Goal: Information Seeking & Learning: Learn about a topic

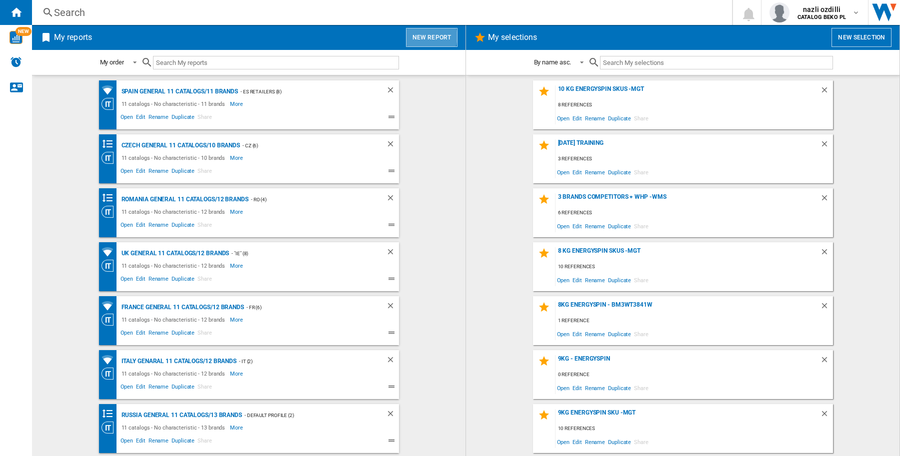
click at [429, 36] on button "New report" at bounding box center [431, 37] width 51 height 19
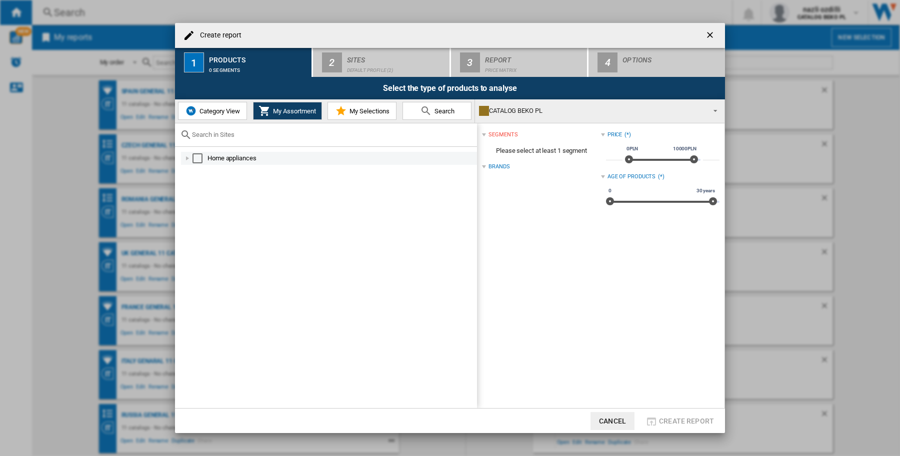
click at [194, 158] on div "Select" at bounding box center [197, 158] width 10 height 10
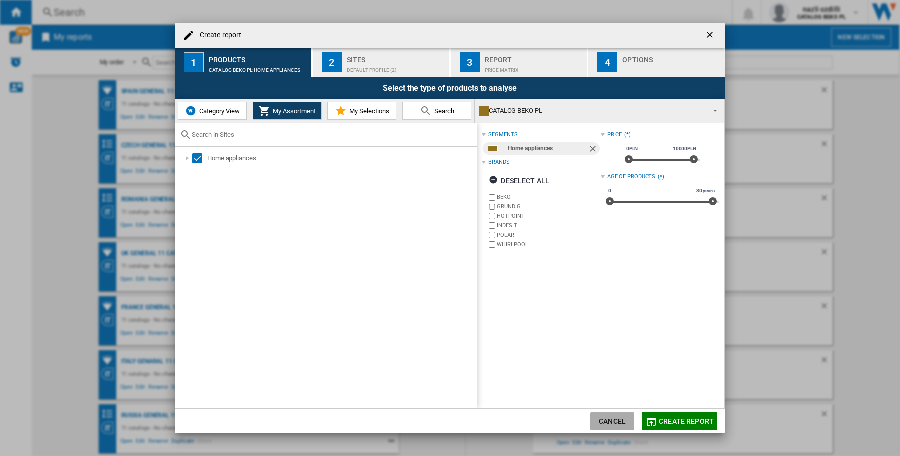
click at [603, 415] on button "Cancel" at bounding box center [612, 421] width 44 height 18
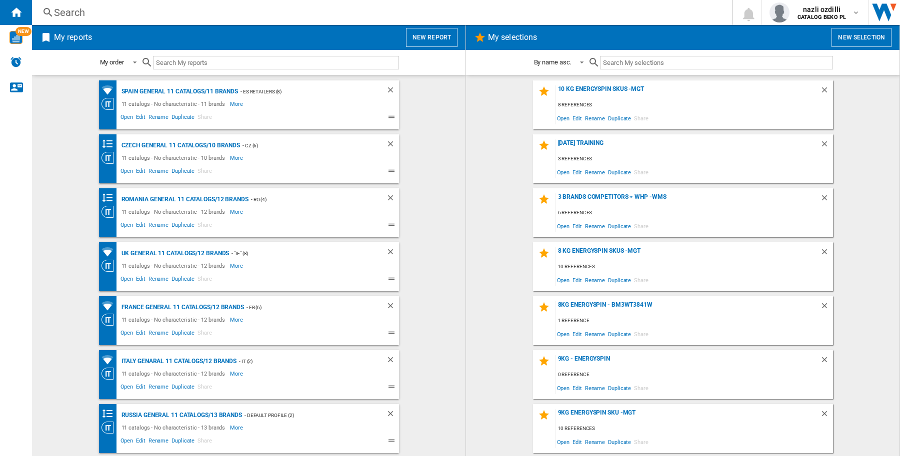
click at [434, 40] on button "New report" at bounding box center [431, 37] width 51 height 19
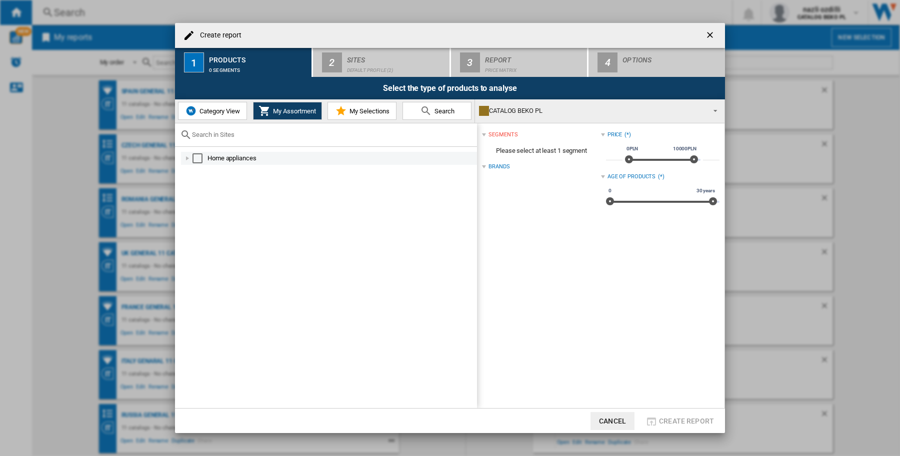
click at [186, 157] on div at bounding box center [187, 158] width 10 height 10
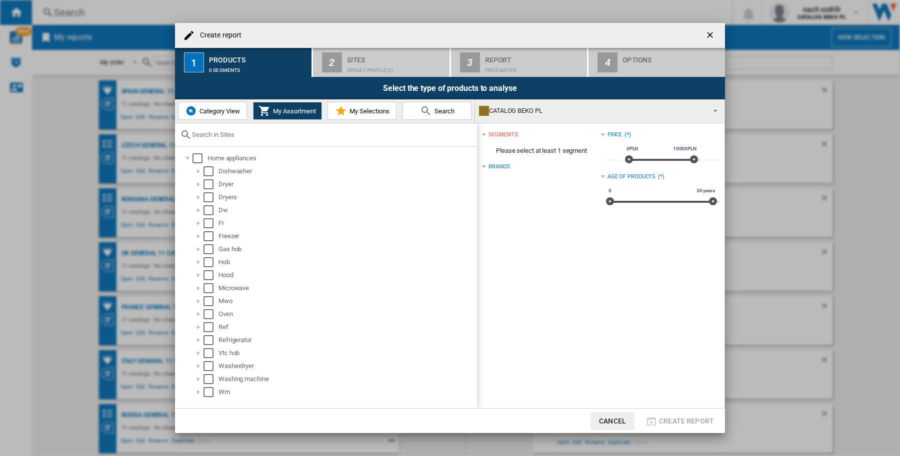
click at [206, 109] on span "Category View" at bounding box center [218, 110] width 43 height 7
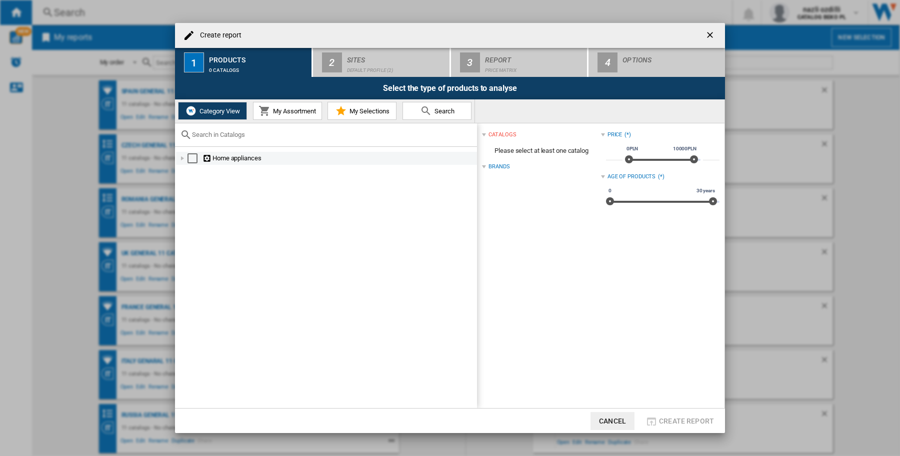
click at [180, 159] on div at bounding box center [182, 158] width 10 height 10
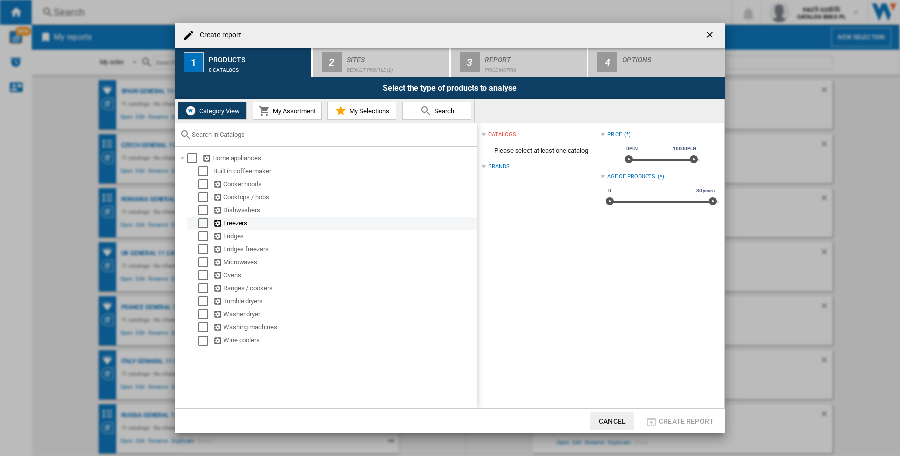
click at [200, 223] on div "Select" at bounding box center [203, 223] width 10 height 10
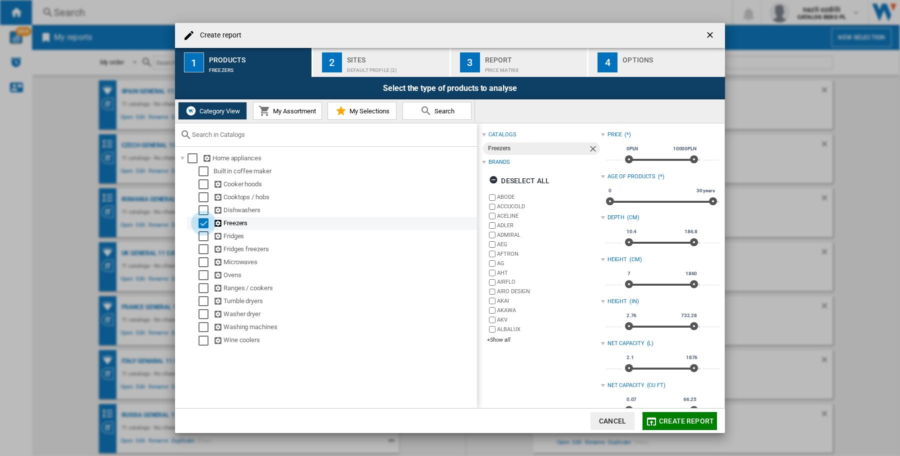
click at [201, 223] on div "Select" at bounding box center [203, 223] width 10 height 10
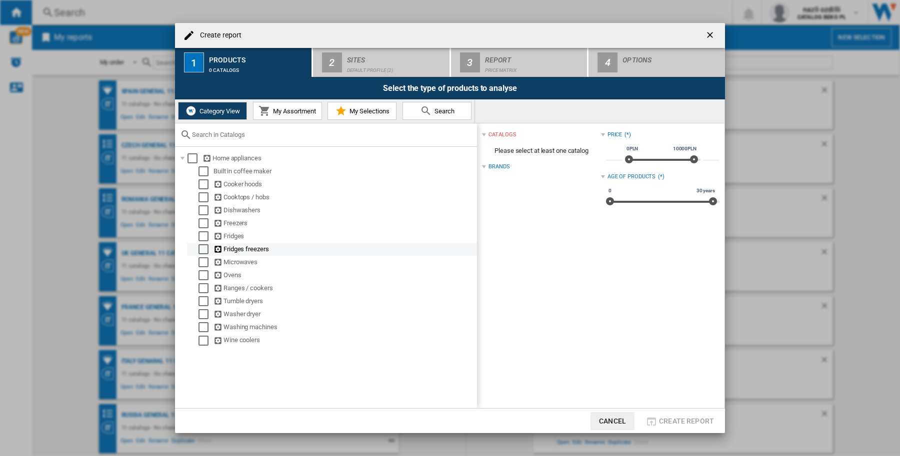
click at [204, 250] on div "Select" at bounding box center [203, 249] width 10 height 10
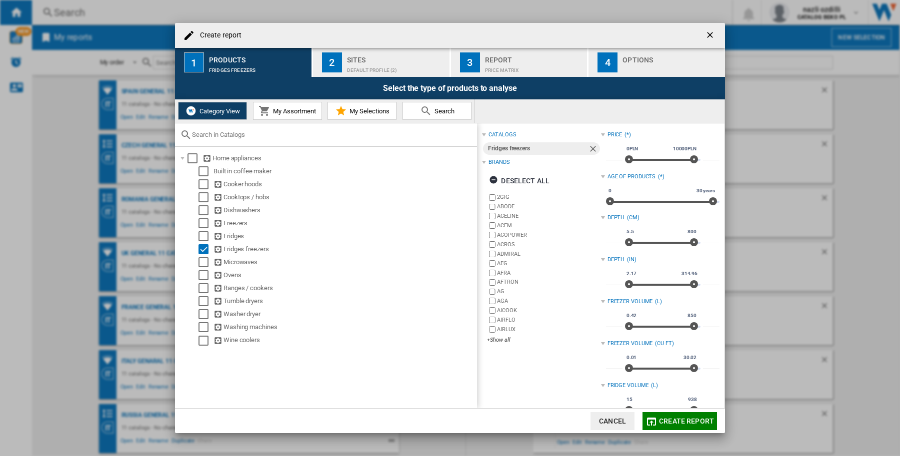
click at [347, 70] on div "Default profile (2)" at bounding box center [396, 67] width 98 height 10
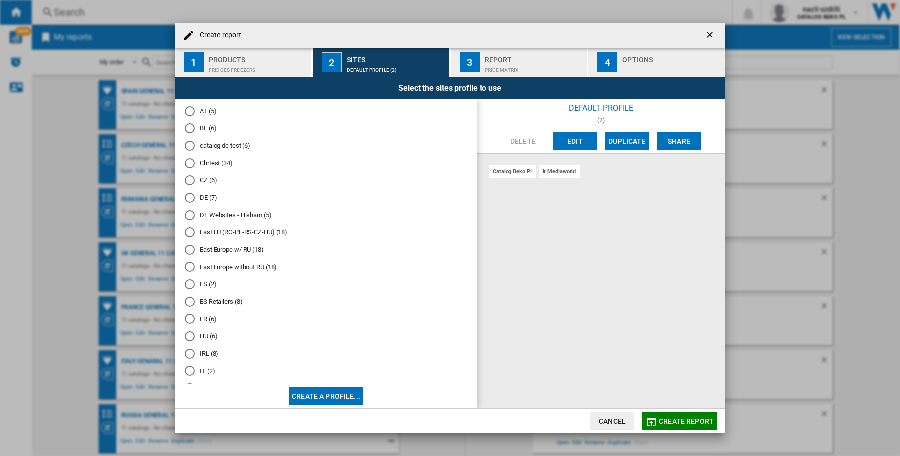
scroll to position [125, 0]
click at [190, 318] on div "FR (6)" at bounding box center [190, 318] width 10 height 10
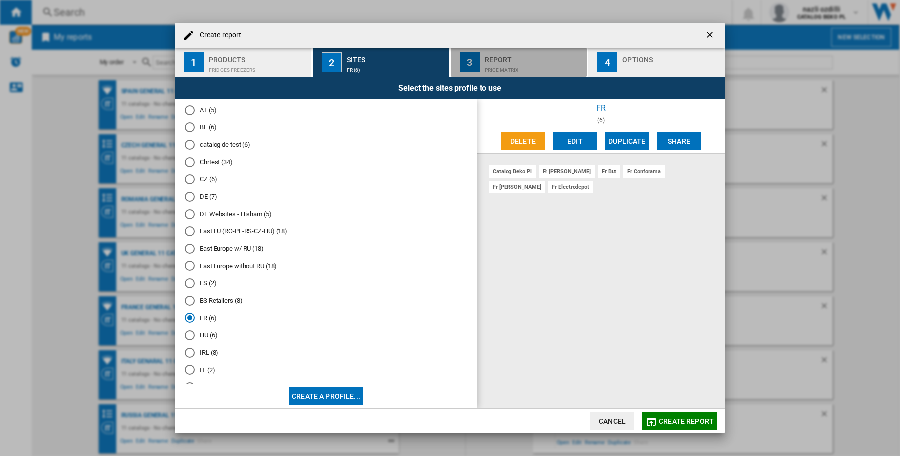
click at [506, 55] on div "Report" at bounding box center [534, 57] width 98 height 10
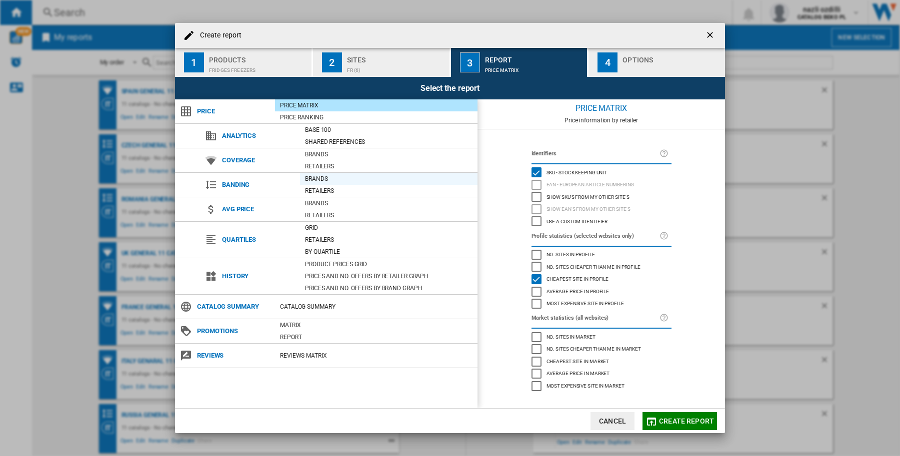
click at [313, 178] on div "Brands" at bounding box center [388, 179] width 177 height 10
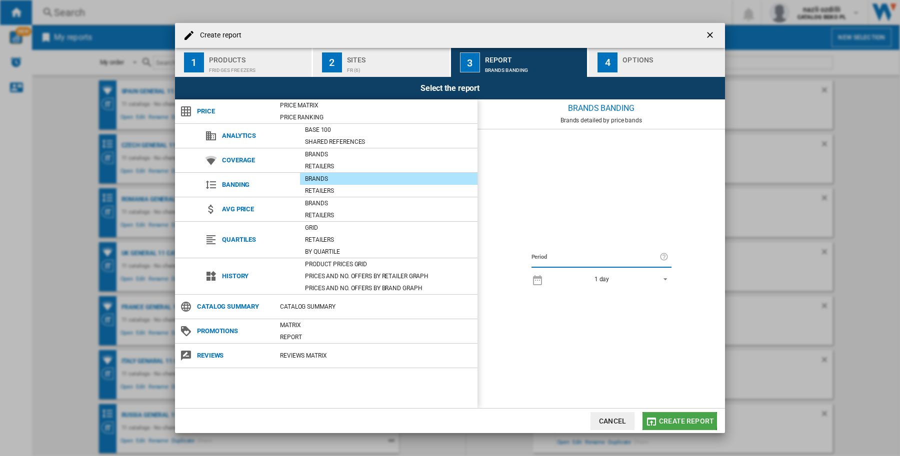
click at [675, 420] on span "Create report" at bounding box center [686, 421] width 55 height 8
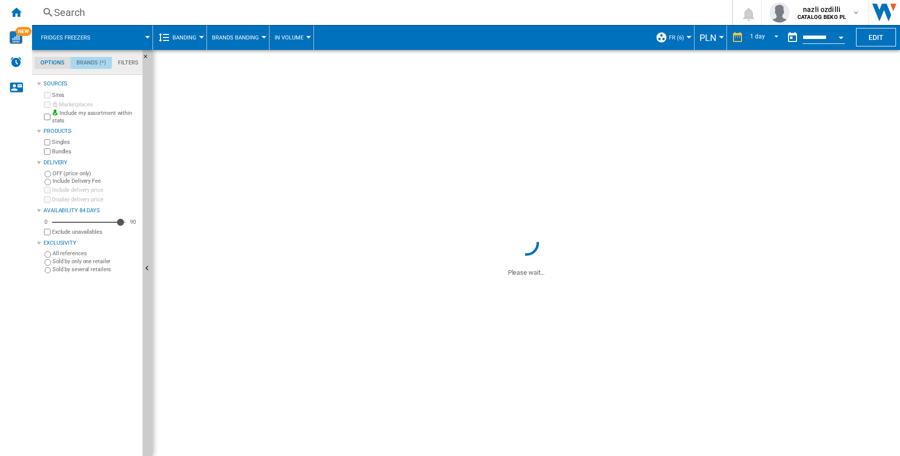
click at [90, 60] on md-tab-item "Brands (*)" at bounding box center [90, 63] width 41 height 12
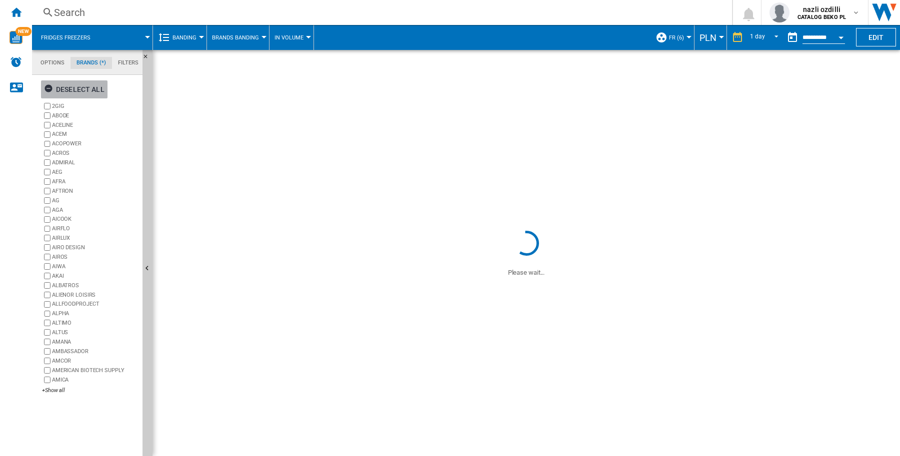
click at [76, 88] on div "Deselect all" at bounding box center [74, 89] width 60 height 18
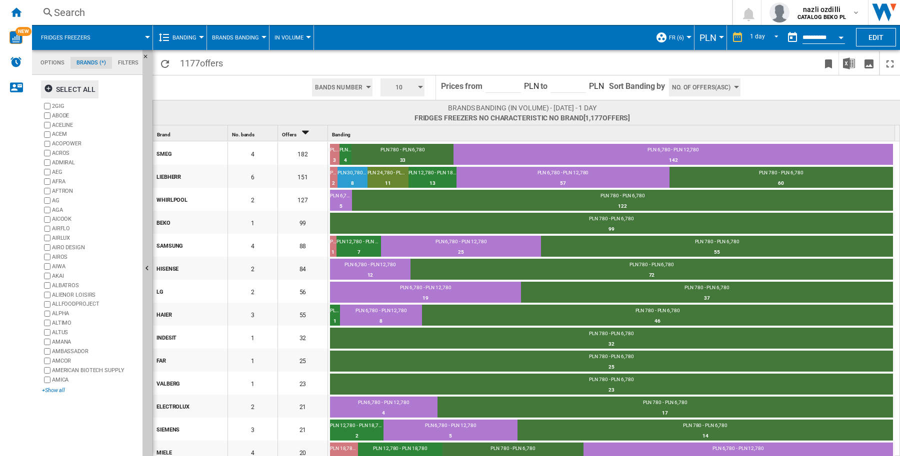
click at [51, 393] on div "+Show all" at bounding box center [90, 390] width 96 height 7
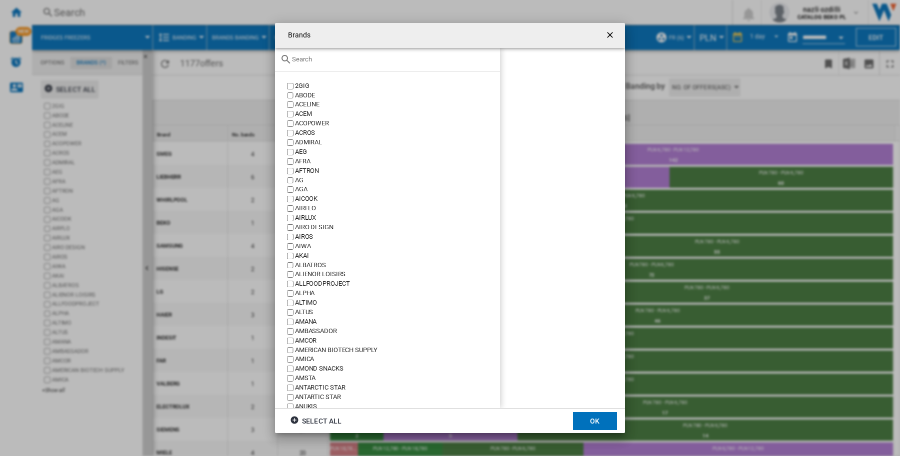
click at [311, 53] on div at bounding box center [387, 59] width 225 height 23
click at [295, 59] on input "text" at bounding box center [393, 58] width 203 height 7
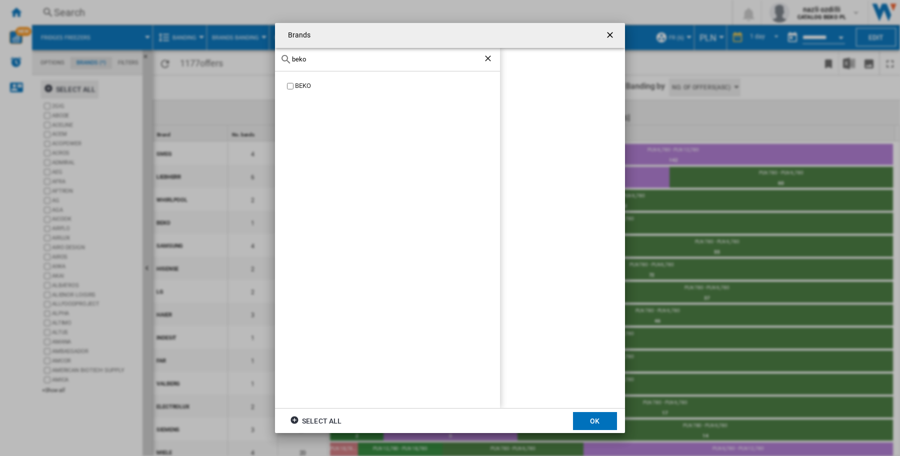
type input "beko"
click at [488, 55] on ng-md-icon "Clear search" at bounding box center [489, 59] width 12 height 12
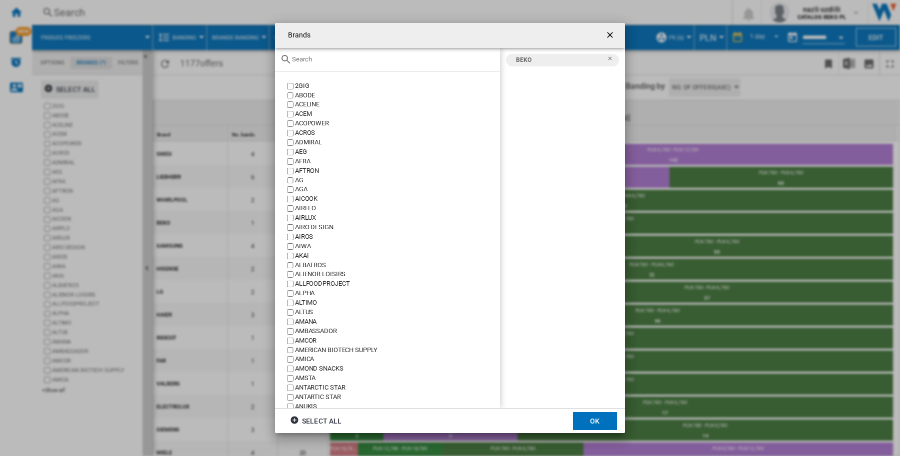
click at [333, 60] on input "text" at bounding box center [393, 58] width 203 height 7
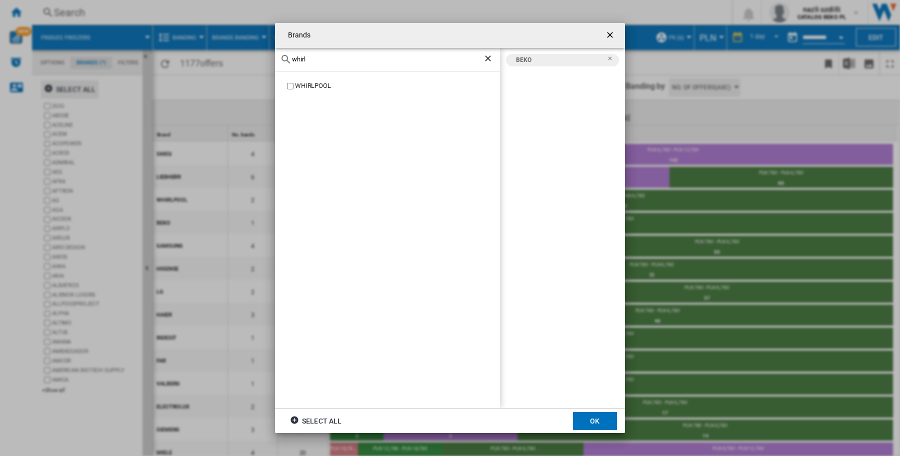
type input "whirl"
click at [598, 420] on button "OK" at bounding box center [595, 421] width 44 height 18
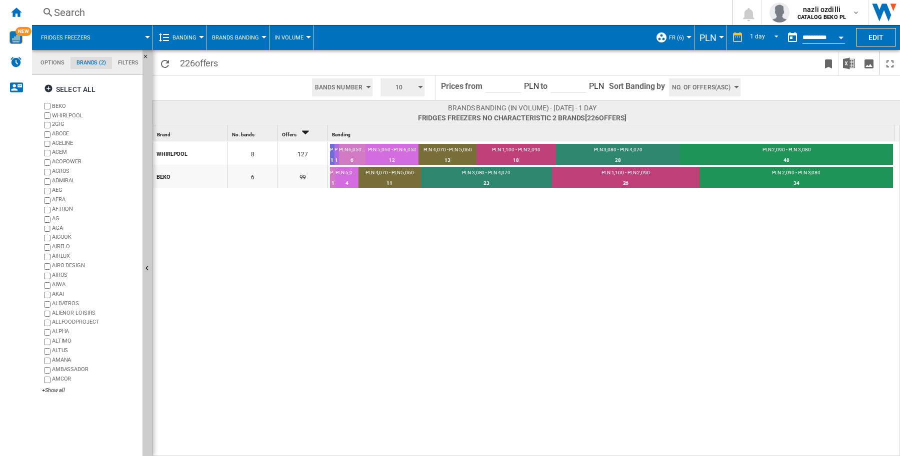
click at [421, 86] on div "button" at bounding box center [420, 87] width 5 height 2
click at [395, 112] on button "4" at bounding box center [404, 115] width 48 height 10
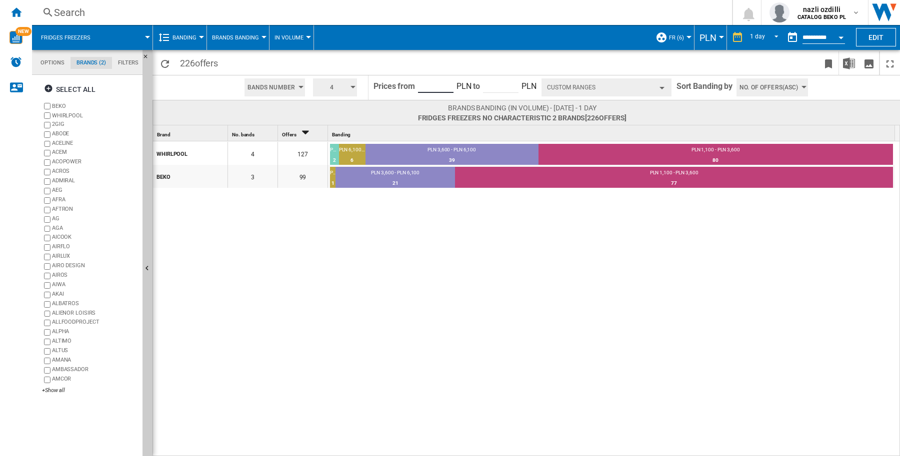
click at [429, 87] on input "****" at bounding box center [435, 85] width 35 height 15
click at [400, 100] on div "Brands banding (In volume) - 3 September 2025 - 1 day Fridges freezers No chara…" at bounding box center [525, 112] width 747 height 25
click at [423, 85] on input "****" at bounding box center [435, 85] width 35 height 15
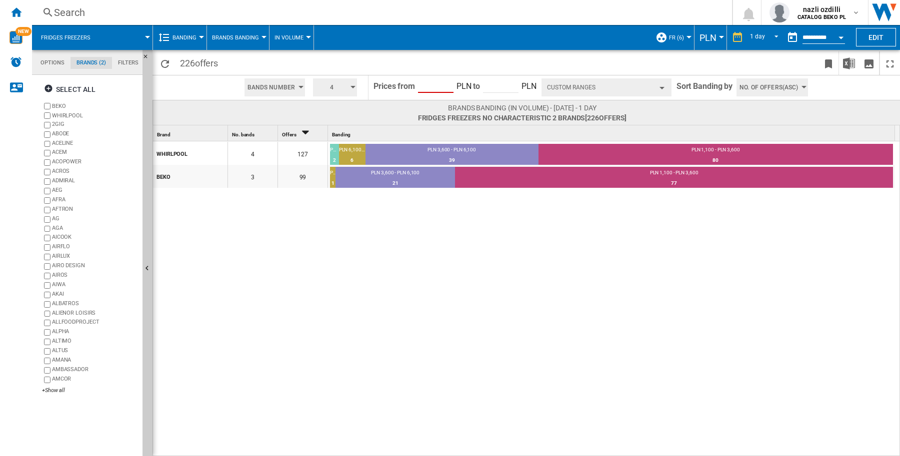
type input "*"
type input "***"
click at [347, 86] on button "4" at bounding box center [335, 87] width 44 height 18
click at [321, 104] on button "3" at bounding box center [336, 105] width 48 height 10
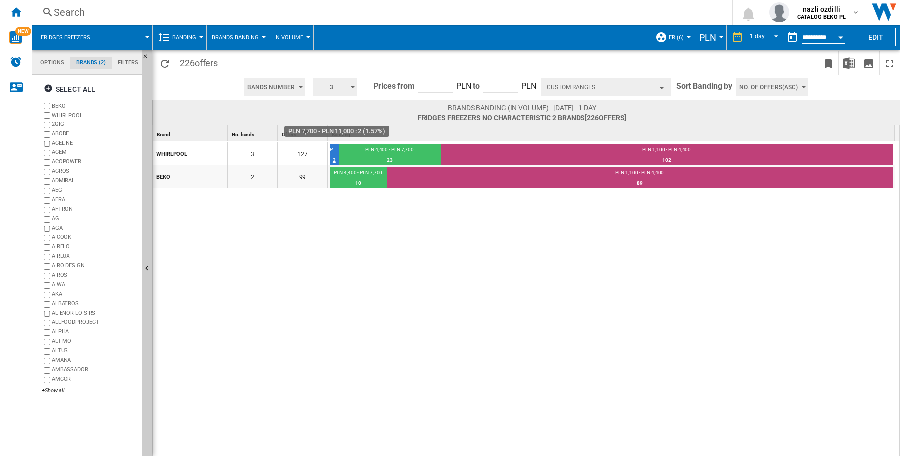
click at [336, 155] on div "2" at bounding box center [334, 160] width 9 height 10
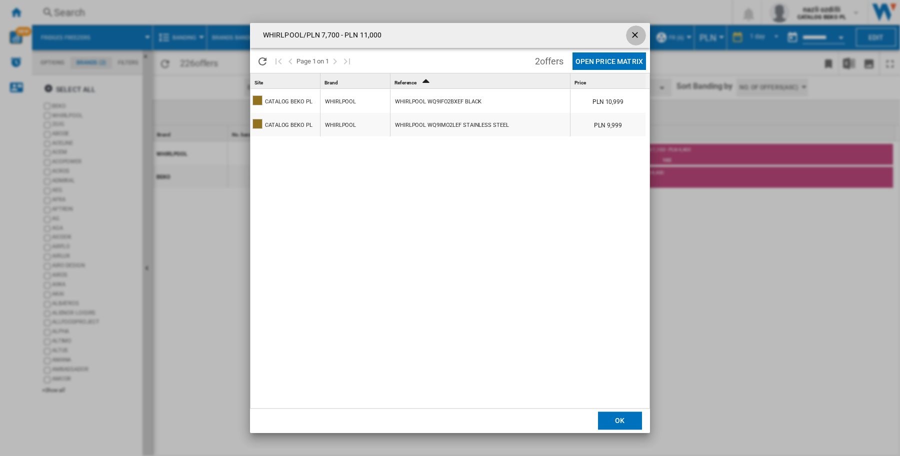
click at [633, 36] on ng-md-icon "getI18NText('BUTTONS.CLOSE_DIALOG')" at bounding box center [636, 36] width 12 height 12
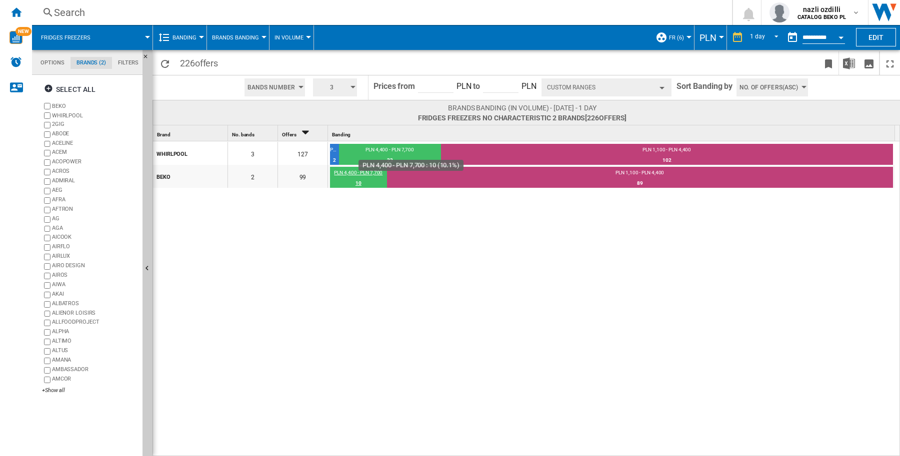
click at [348, 179] on div "10" at bounding box center [358, 183] width 57 height 10
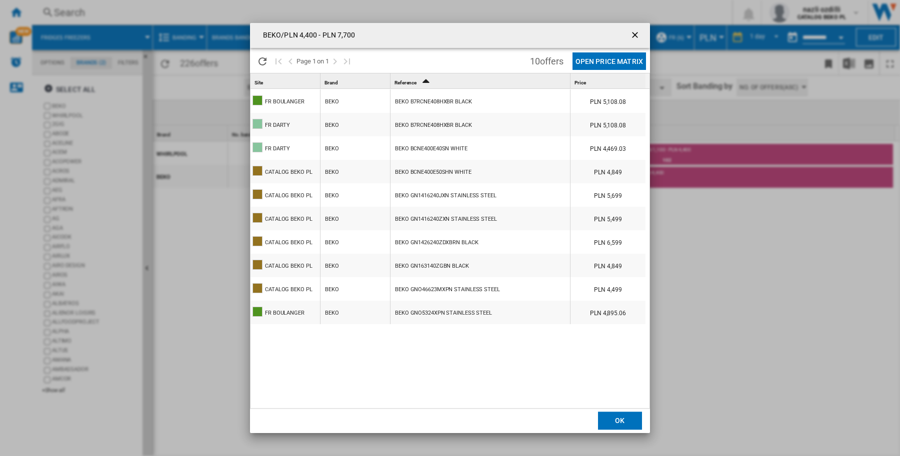
click at [636, 36] on ng-md-icon "getI18NText('BUTTONS.CLOSE_DIALOG')" at bounding box center [636, 36] width 12 height 12
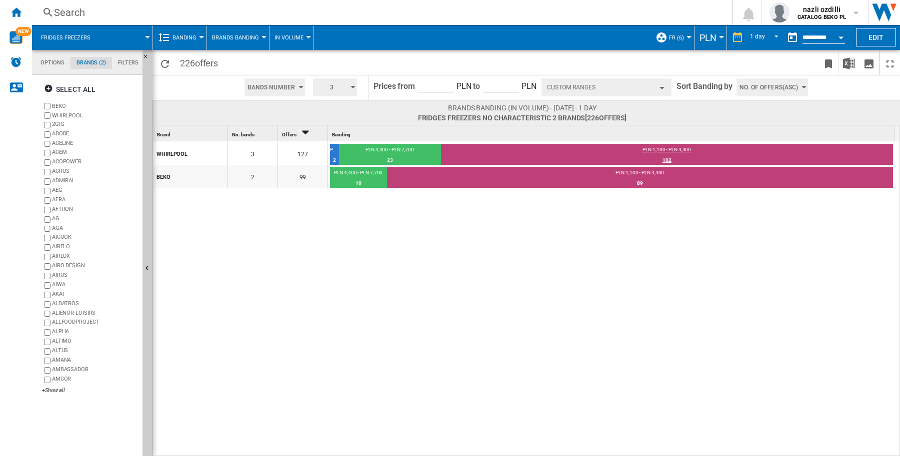
click at [571, 150] on div "PLN 1,100 - PLN 4,400" at bounding box center [667, 150] width 452 height 9
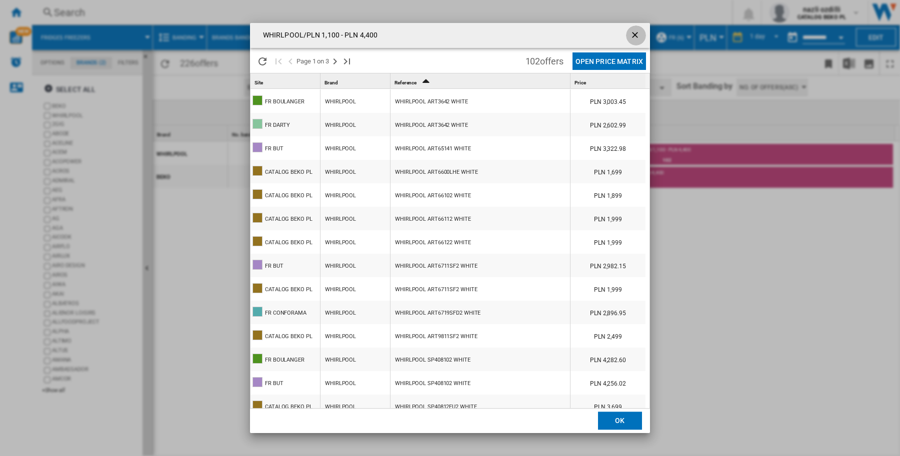
click at [635, 33] on ng-md-icon "getI18NText('BUTTONS.CLOSE_DIALOG')" at bounding box center [636, 36] width 12 height 12
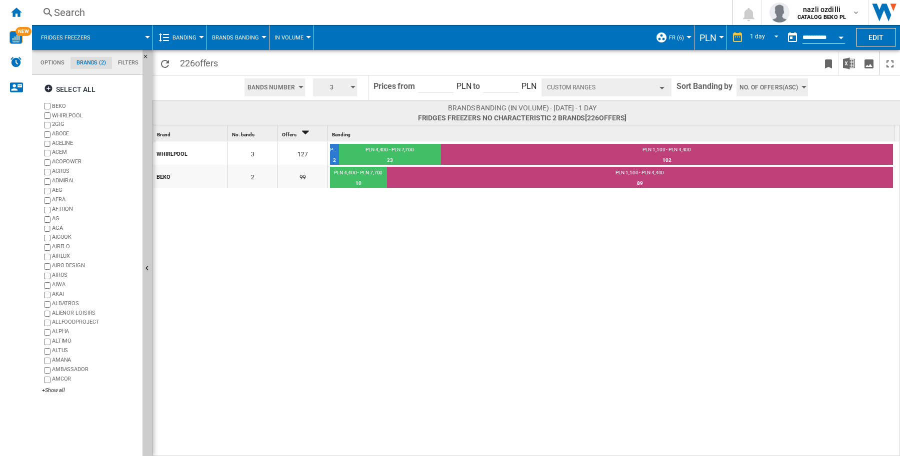
click at [487, 252] on div "WHIRLPOOL 3 127 PLN 7,700 - PLN 11,000 2 1.57% PLN 4,400 - PLN 7,700 23 18.11% …" at bounding box center [526, 299] width 747 height 316
click at [261, 38] on div at bounding box center [263, 37] width 5 height 2
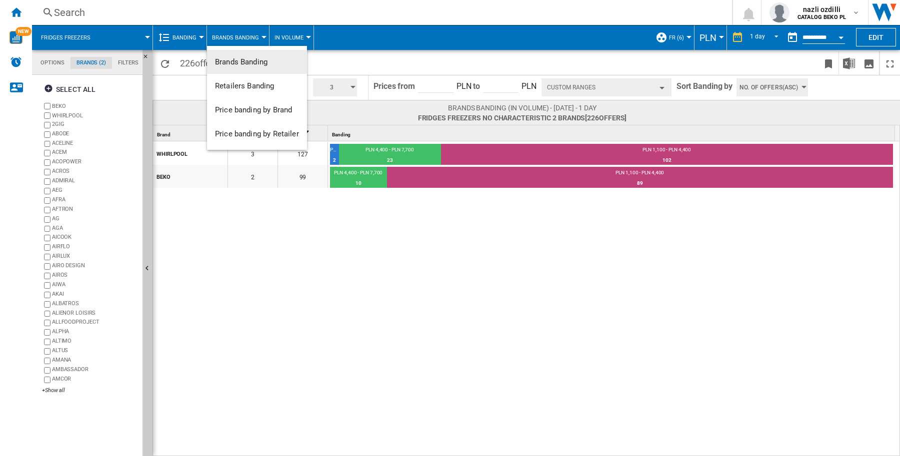
click at [196, 35] on md-backdrop at bounding box center [450, 228] width 900 height 456
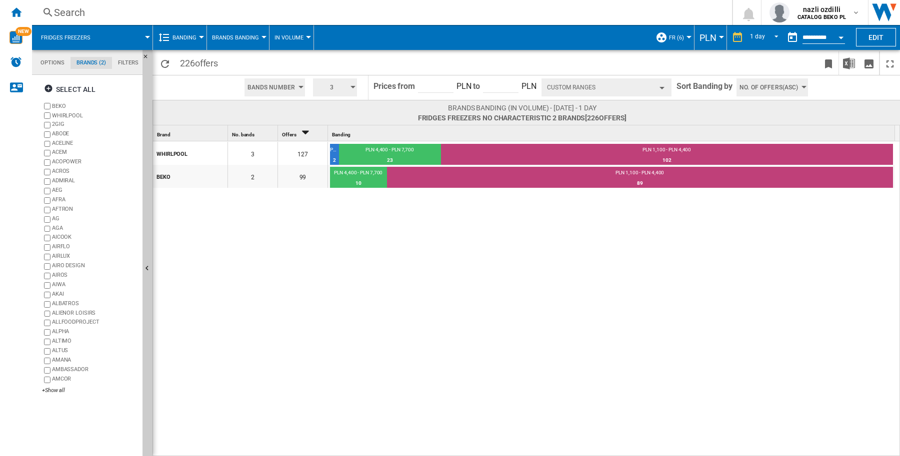
click at [204, 36] on md-menu "Banding Price Price Matrix Price Ranking Analytics Base 100 Shared references C…" at bounding box center [180, 37] width 54 height 25
click at [200, 37] on div at bounding box center [201, 37] width 5 height 2
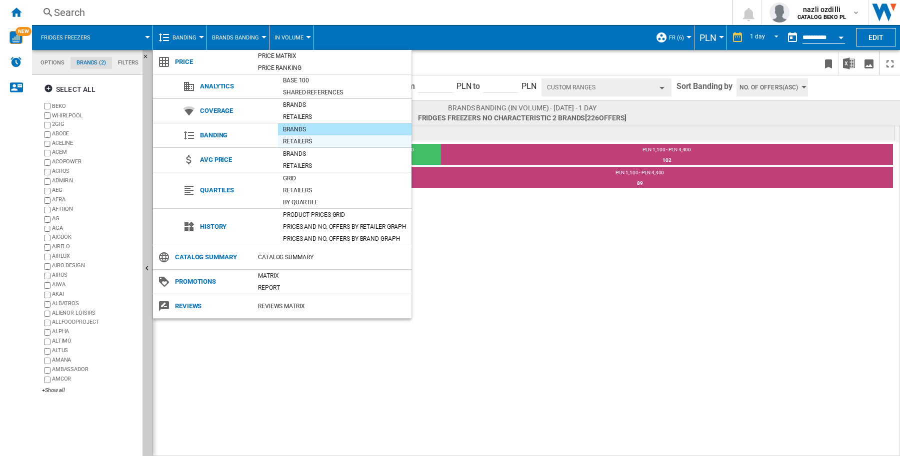
click at [290, 141] on div "Retailers" at bounding box center [344, 141] width 133 height 10
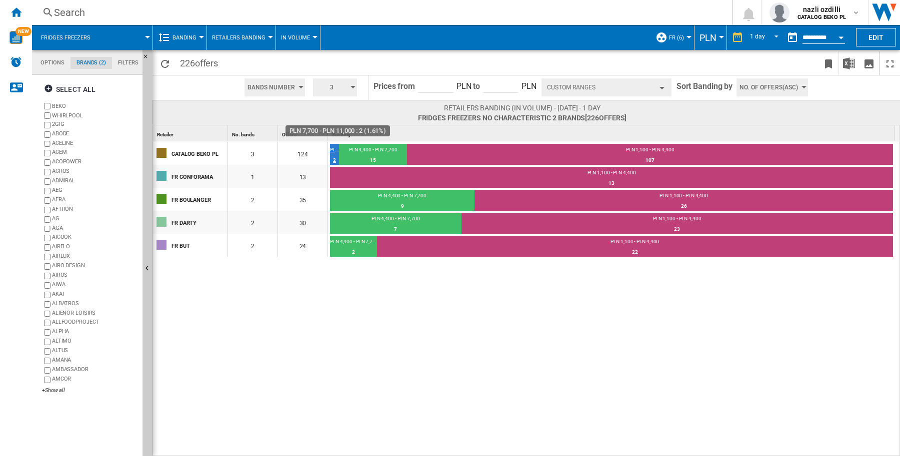
click at [331, 153] on div "PLN 7,700 - PLN 11,000" at bounding box center [334, 150] width 9 height 9
click at [351, 178] on div "13" at bounding box center [611, 183] width 563 height 10
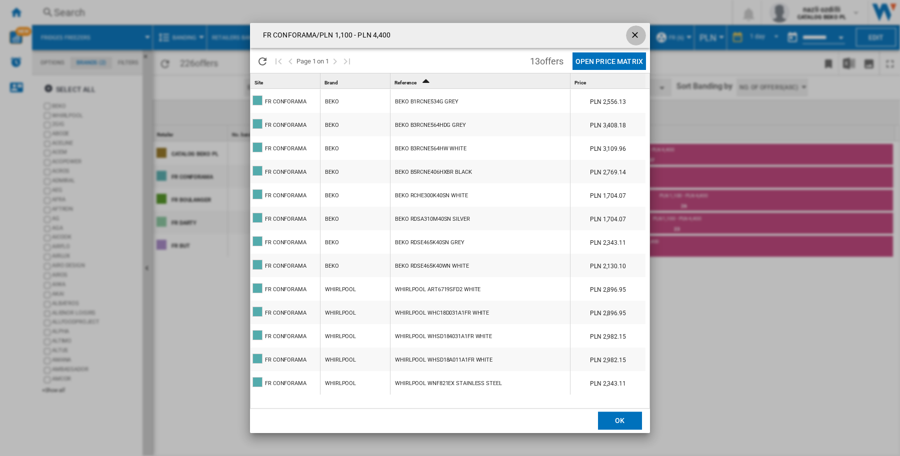
click at [638, 38] on ng-md-icon "getI18NText('BUTTONS.CLOSE_DIALOG')" at bounding box center [636, 36] width 12 height 12
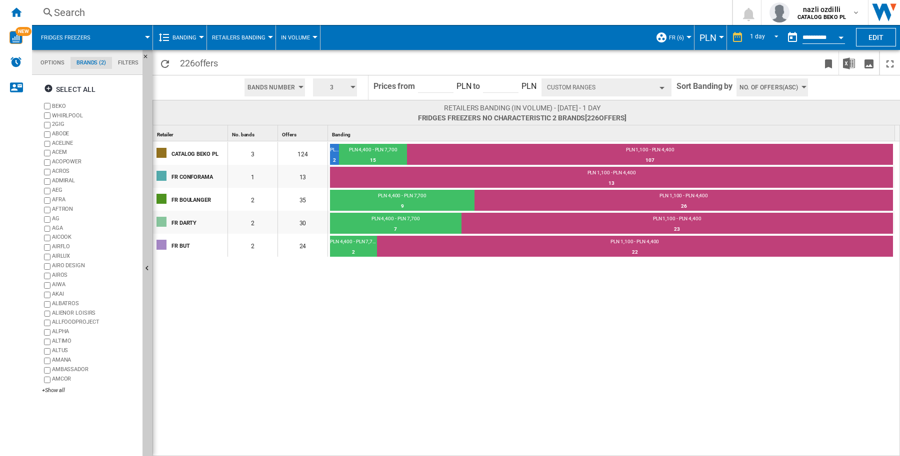
click at [661, 87] on div "button" at bounding box center [661, 88] width 5 height 2
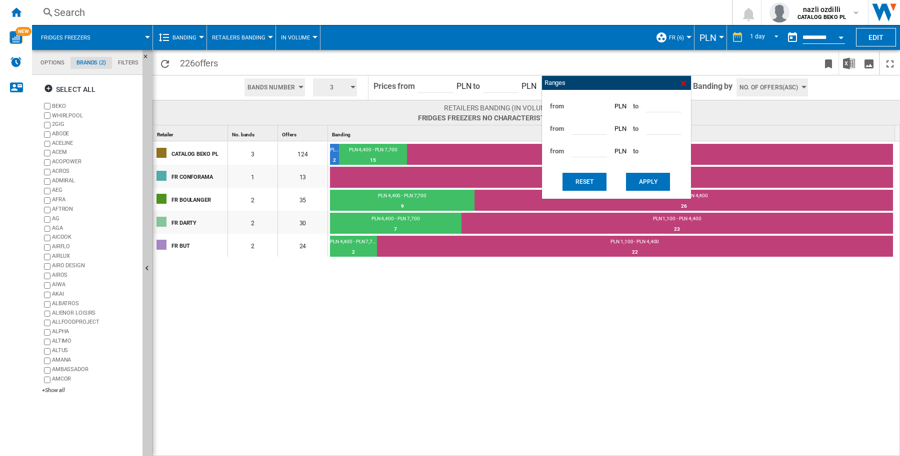
click at [680, 85] on ng-md-icon at bounding box center [683, 83] width 10 height 10
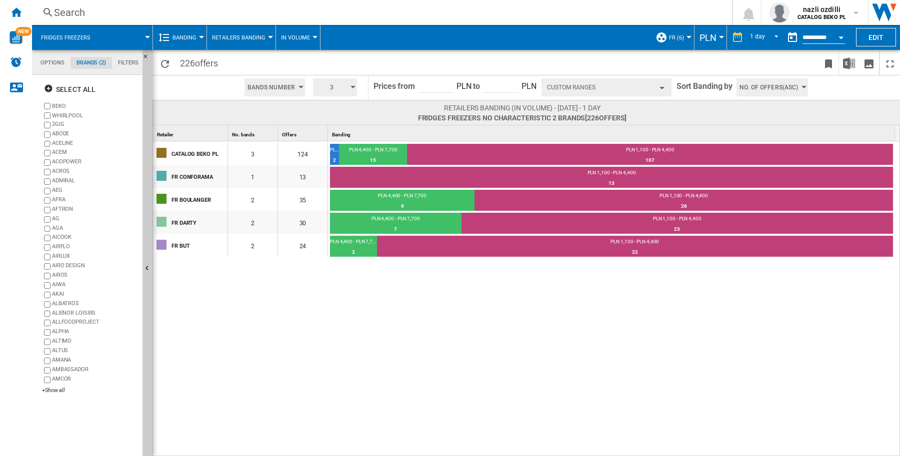
click at [808, 299] on div "CATALOG BEKO PL 3 124 PLN 7,700 - PLN 11,000 2 1.61% PLN 4,400 - PLN 7,700 15 1…" at bounding box center [526, 299] width 747 height 316
click at [200, 36] on div at bounding box center [201, 37] width 5 height 2
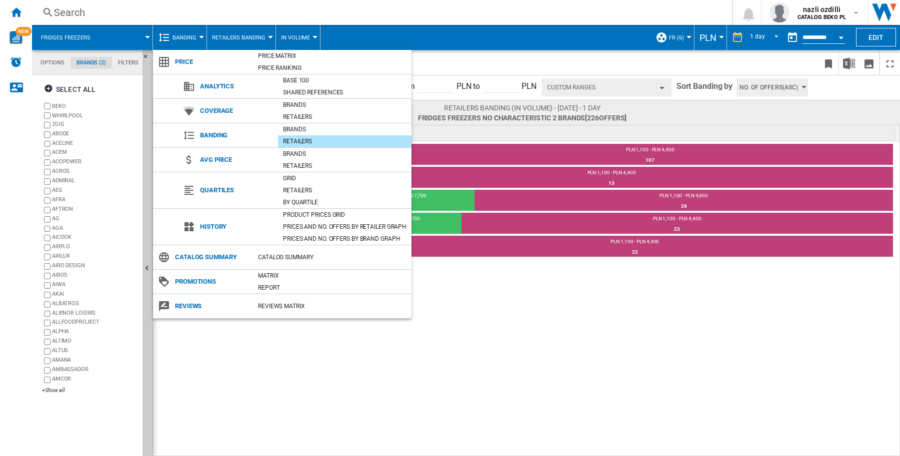
click at [305, 143] on div "Retailers" at bounding box center [344, 141] width 133 height 10
click at [266, 34] on md-backdrop at bounding box center [450, 228] width 900 height 456
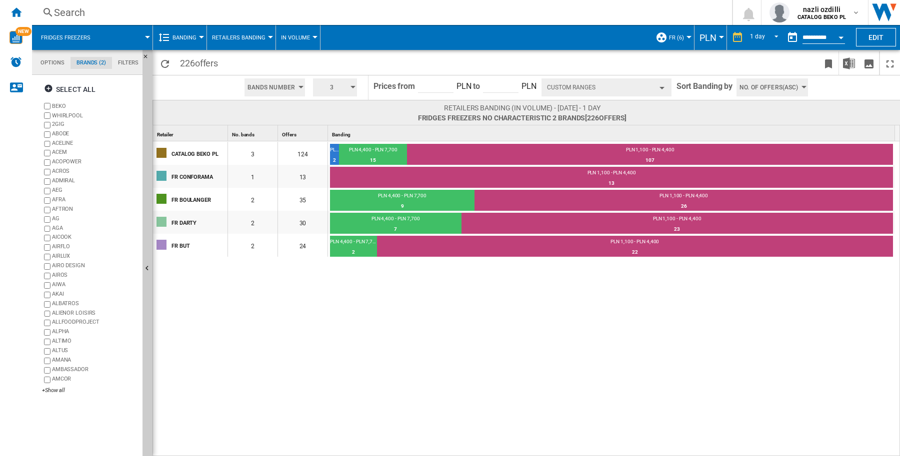
click at [269, 36] on div at bounding box center [270, 37] width 5 height 2
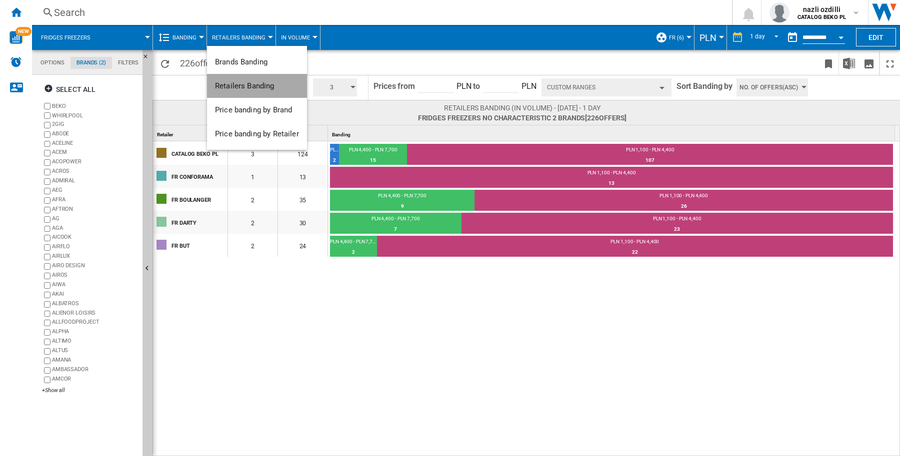
click at [266, 86] on span "Retailers Banding" at bounding box center [244, 85] width 59 height 9
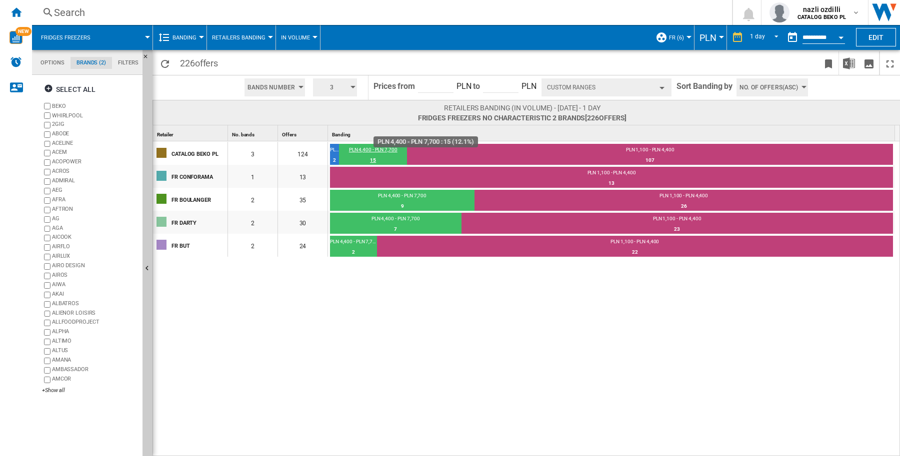
click at [365, 159] on div "15" at bounding box center [373, 160] width 68 height 10
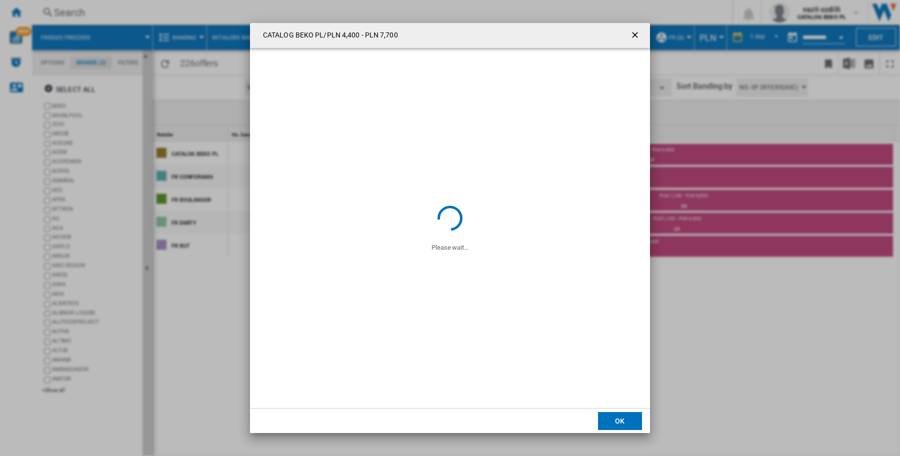
click at [636, 35] on ng-md-icon "getI18NText('BUTTONS.CLOSE_DIALOG')" at bounding box center [636, 36] width 12 height 12
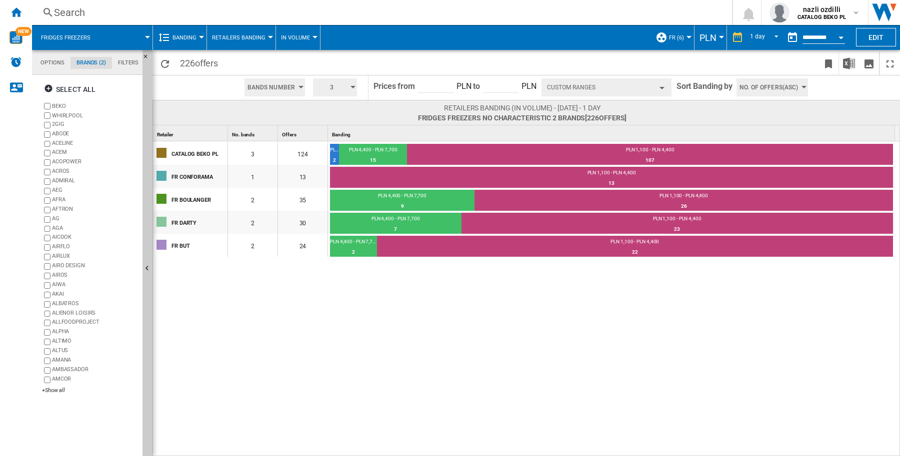
click at [355, 87] on button "3" at bounding box center [335, 87] width 44 height 18
click at [325, 173] on button "10" at bounding box center [336, 175] width 48 height 10
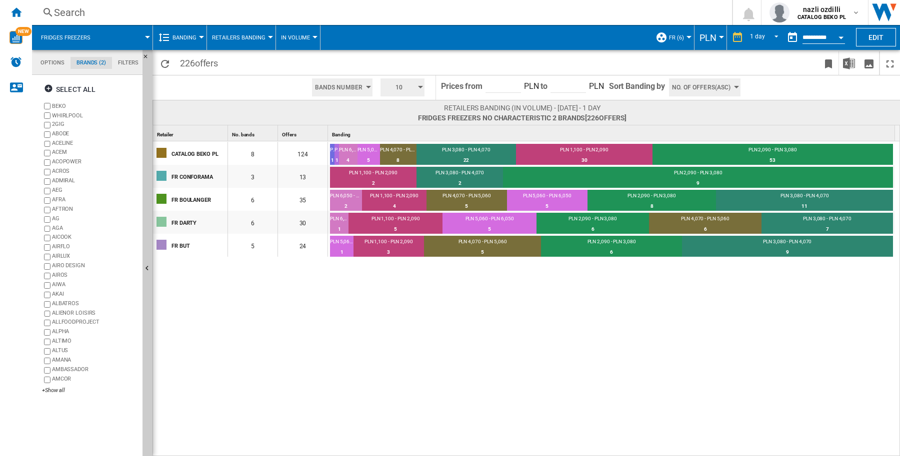
click at [197, 135] on div "Retailer 1" at bounding box center [191, 132] width 72 height 15
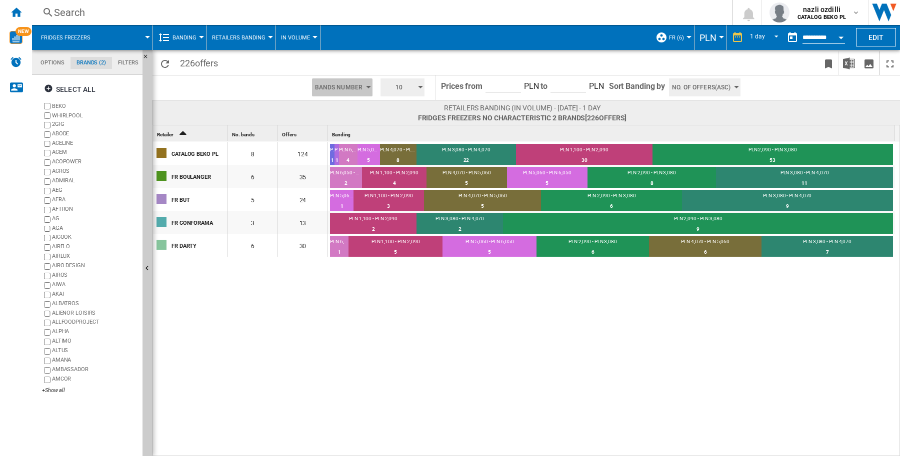
click at [366, 86] on div "button" at bounding box center [368, 87] width 5 height 2
click at [351, 118] on span "Bands Amount" at bounding box center [338, 115] width 41 height 7
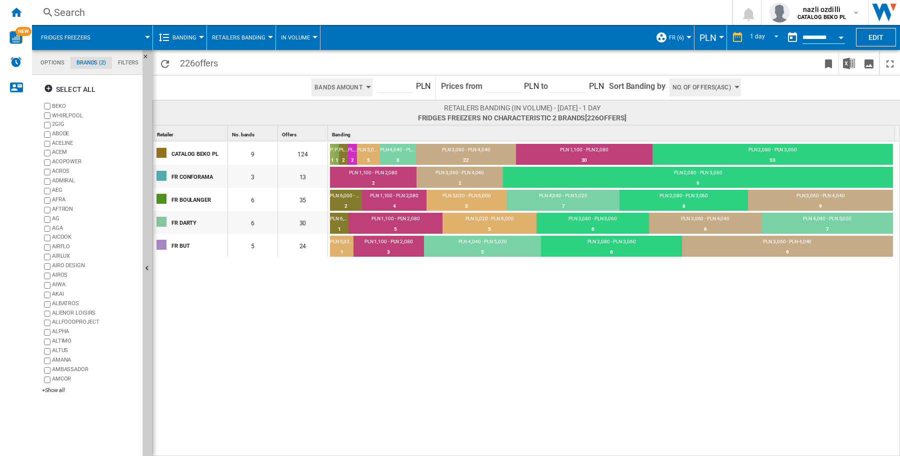
click at [366, 88] on div "button" at bounding box center [368, 87] width 5 height 2
click at [351, 103] on span "Bands Number" at bounding box center [337, 105] width 41 height 7
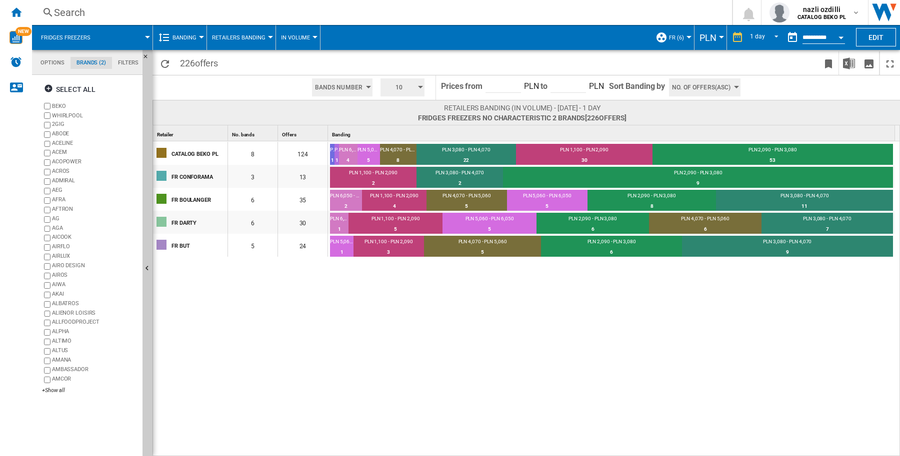
click at [843, 33] on button "Open calendar" at bounding box center [841, 36] width 18 height 18
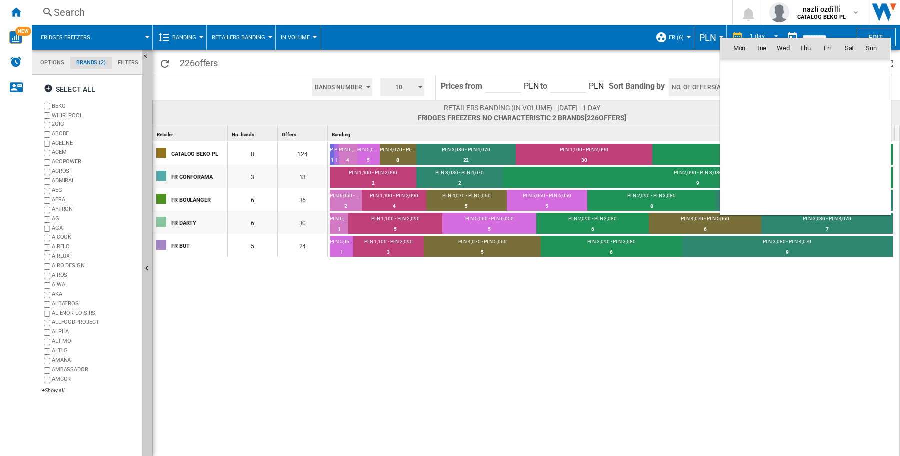
scroll to position [4768, 0]
click at [858, 285] on div at bounding box center [450, 228] width 900 height 456
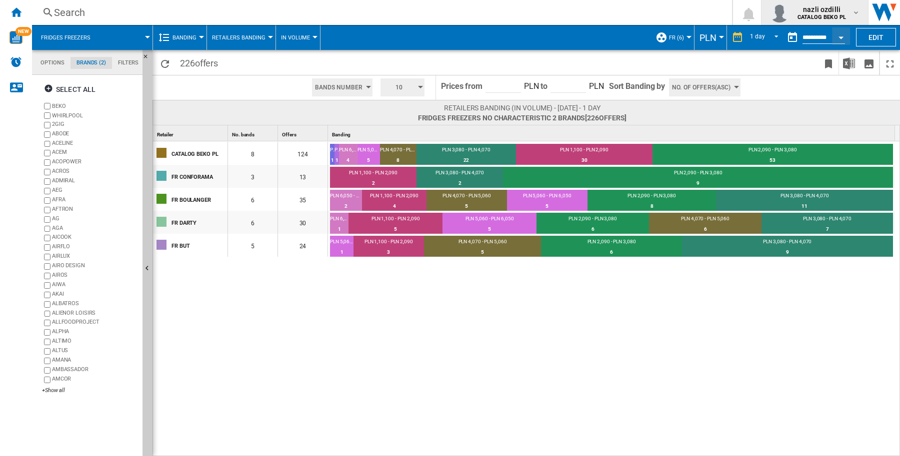
click at [855, 13] on md-icon "button" at bounding box center [856, 12] width 8 height 8
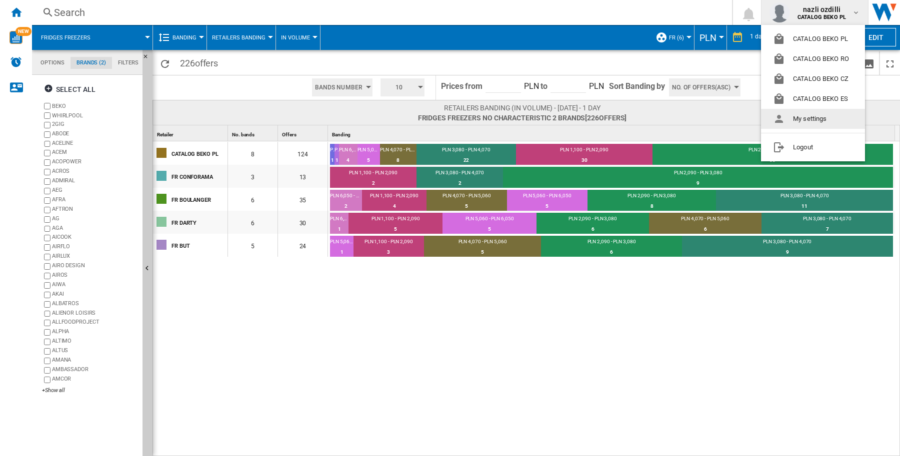
click at [821, 119] on button "My settings" at bounding box center [813, 119] width 104 height 20
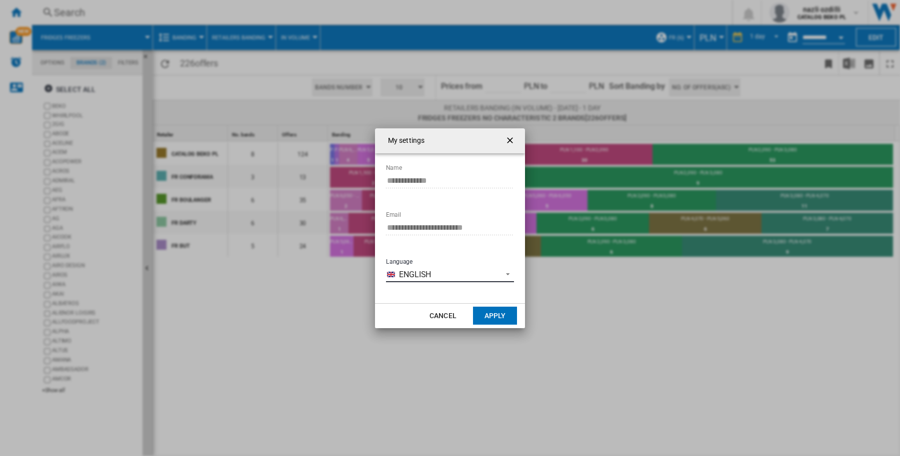
click at [506, 272] on span "Language: \a\9\9\9\9\9\9\9\a\9 \a\9 English\a\9\9\9\9\9\9\9\a\9\9\9" at bounding box center [505, 273] width 12 height 9
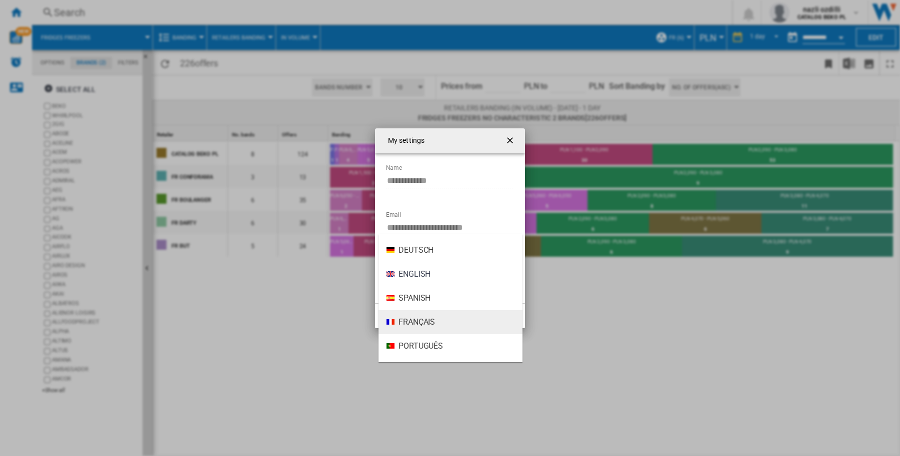
click at [426, 324] on span "Français" at bounding box center [416, 322] width 36 height 11
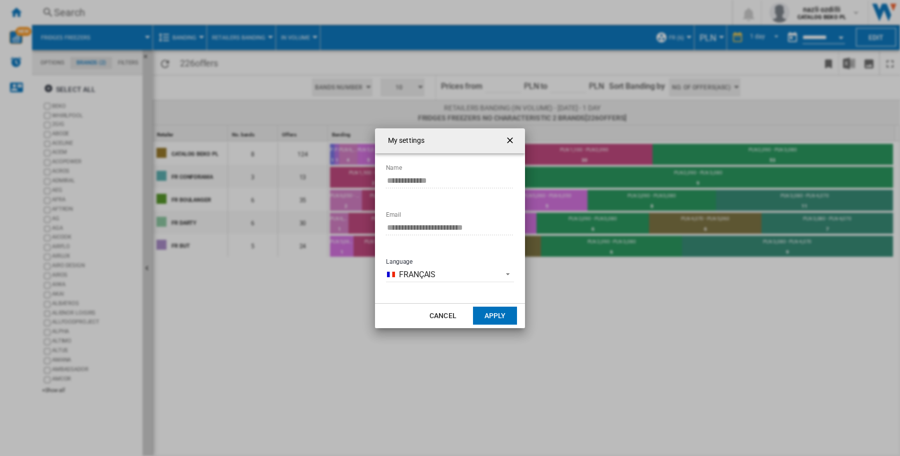
click at [489, 314] on button "Apply" at bounding box center [495, 316] width 44 height 18
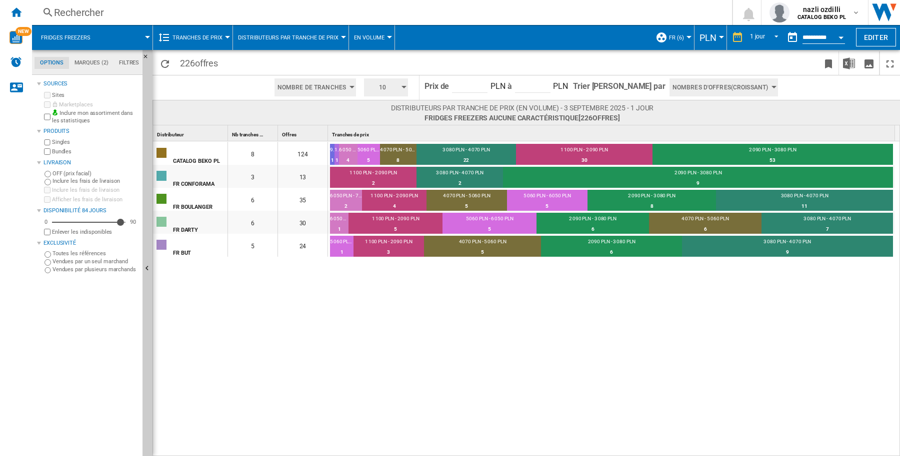
click at [184, 131] on div "Distributeur 1" at bounding box center [191, 132] width 72 height 15
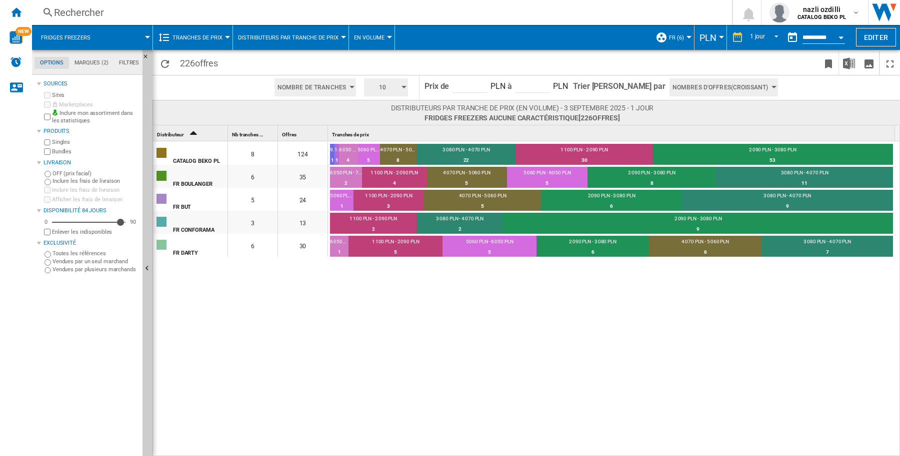
click at [196, 133] on icon "Sort Ascending" at bounding box center [193, 132] width 17 height 14
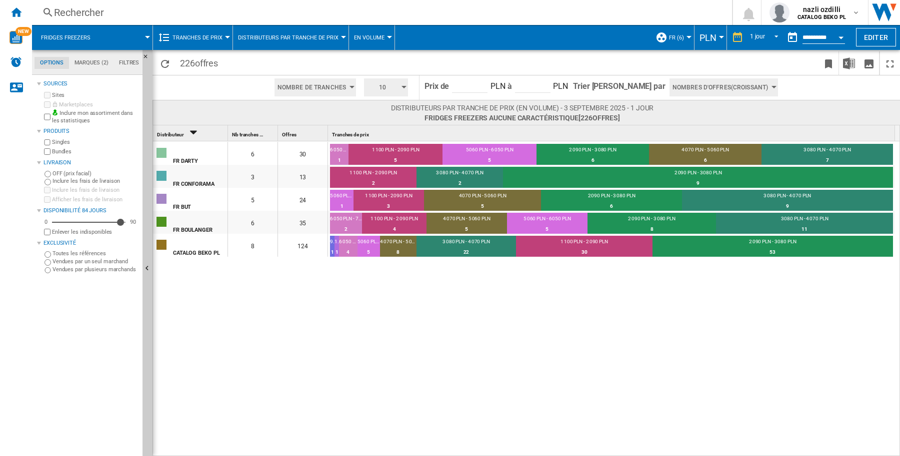
click at [196, 133] on icon "Sort Descending" at bounding box center [193, 132] width 17 height 14
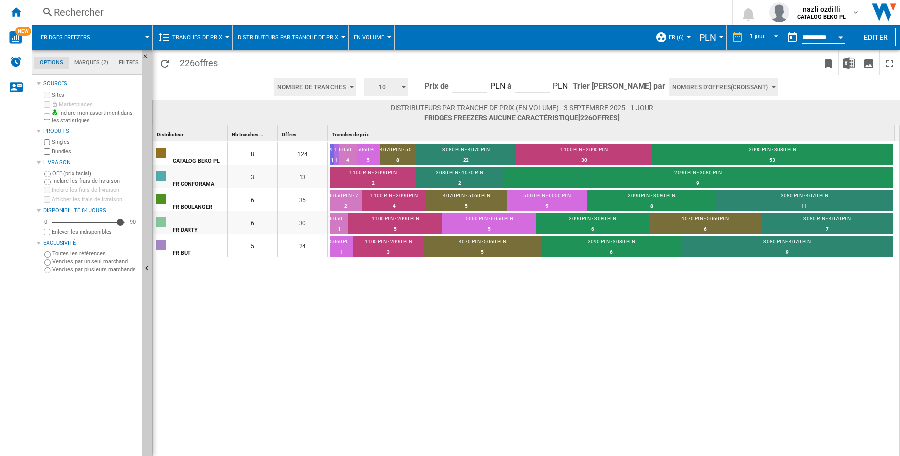
click at [196, 133] on div "Distributeur 1" at bounding box center [191, 132] width 72 height 15
click at [716, 38] on button "PLN" at bounding box center [710, 37] width 22 height 25
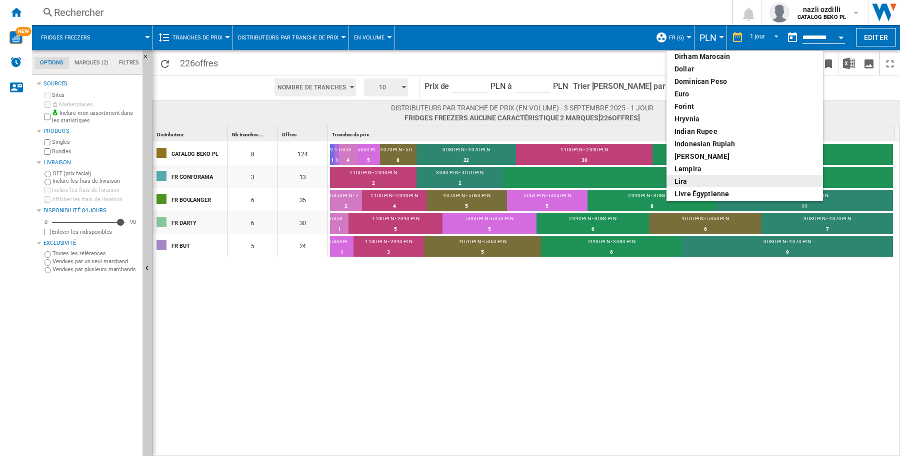
scroll to position [125, 0]
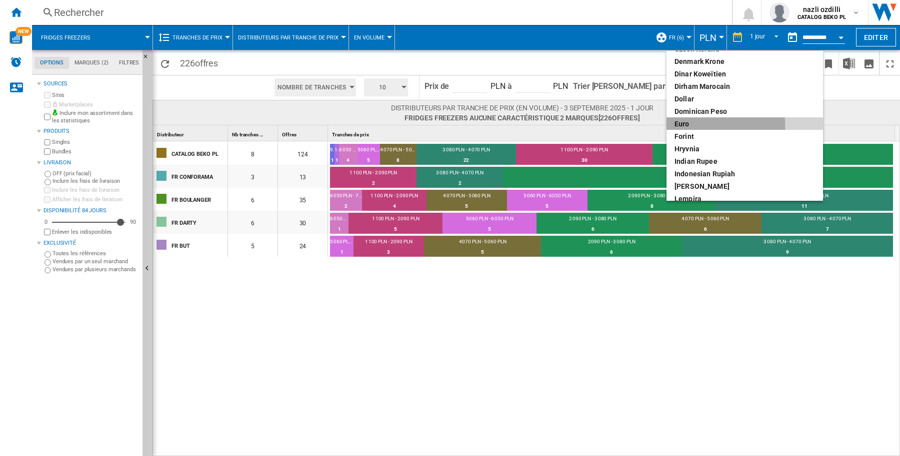
click at [691, 125] on div "euro" at bounding box center [744, 124] width 140 height 10
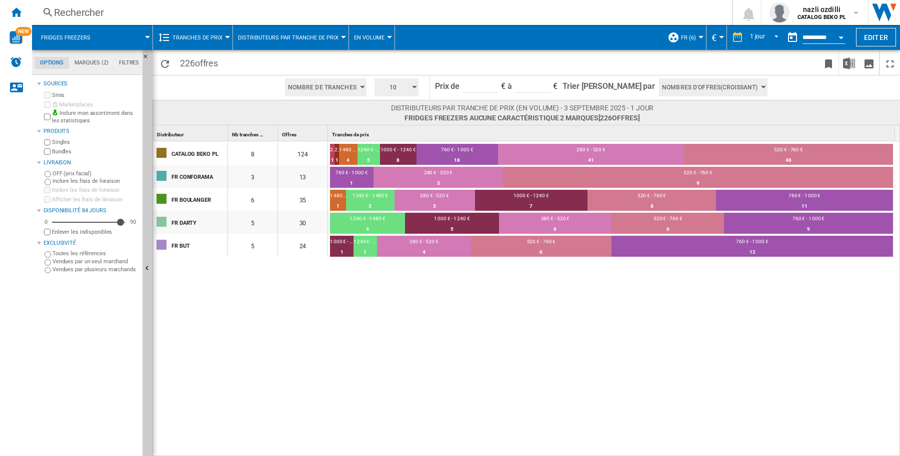
click at [387, 36] on div at bounding box center [389, 37] width 5 height 2
click at [387, 36] on md-backdrop at bounding box center [450, 228] width 900 height 456
click at [341, 36] on div at bounding box center [343, 37] width 5 height 2
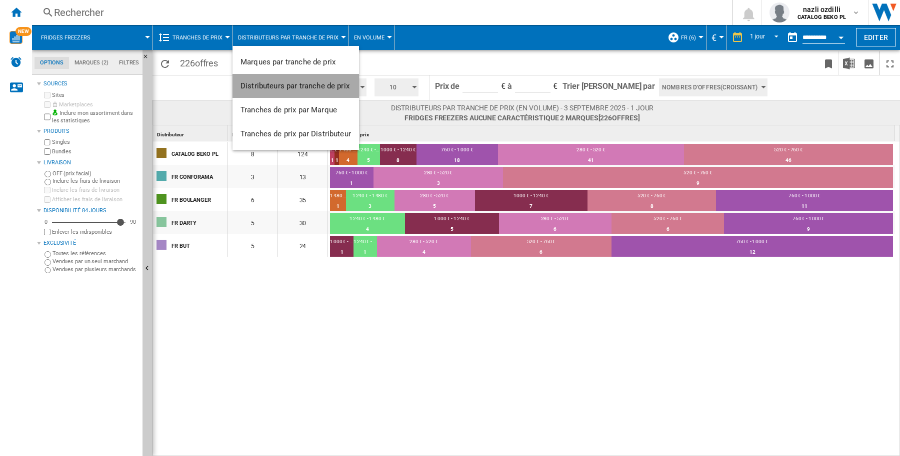
click at [314, 85] on span "Distributeurs par tranche de prix" at bounding box center [294, 85] width 109 height 9
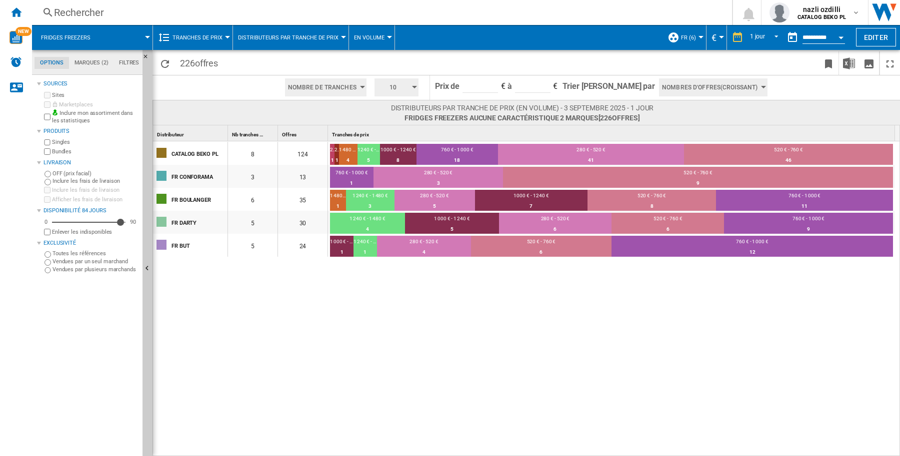
click at [341, 36] on div at bounding box center [343, 37] width 5 height 2
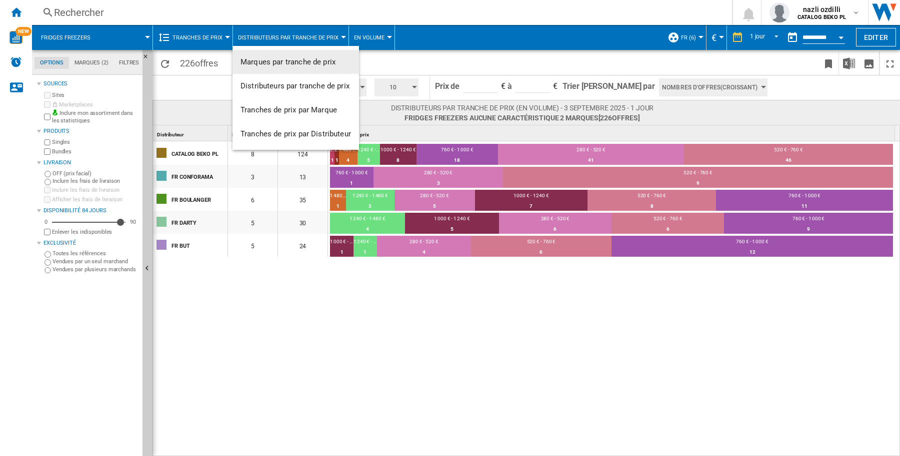
click at [317, 63] on span "Marques par tranche de prix" at bounding box center [287, 61] width 95 height 9
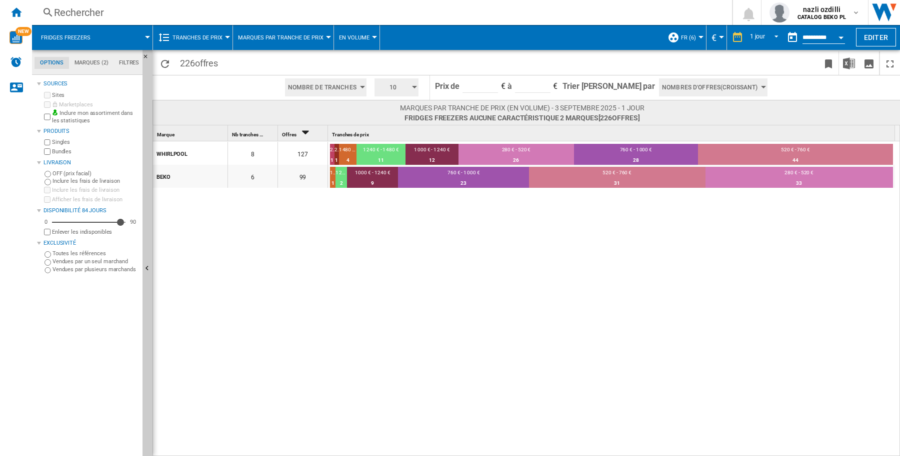
click at [326, 37] on div at bounding box center [328, 37] width 5 height 2
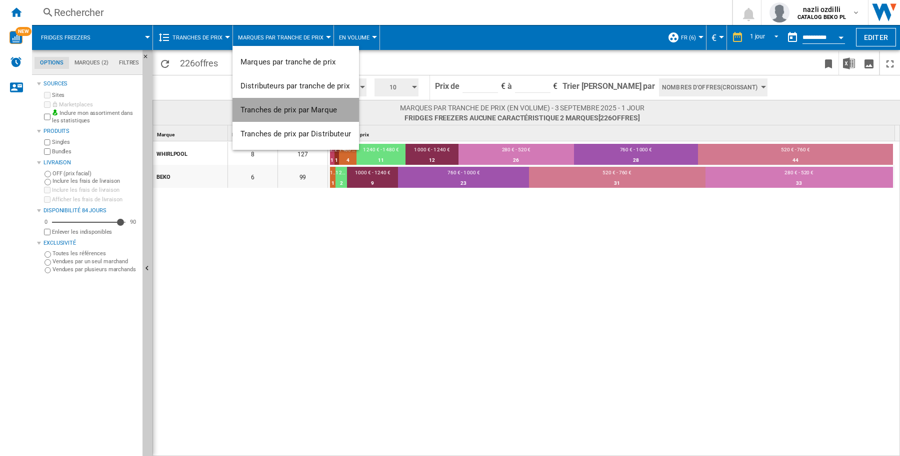
click at [303, 110] on span "Tranches de prix par Marque" at bounding box center [288, 109] width 96 height 9
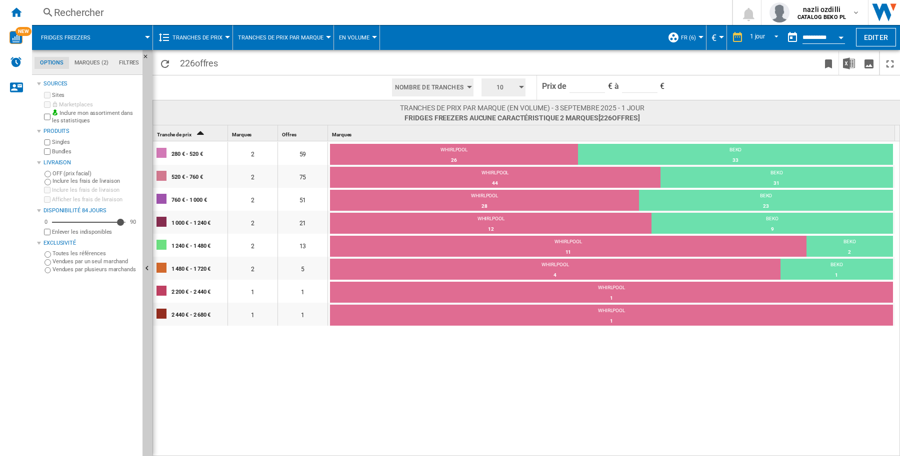
click at [328, 36] on div at bounding box center [328, 37] width 5 height 2
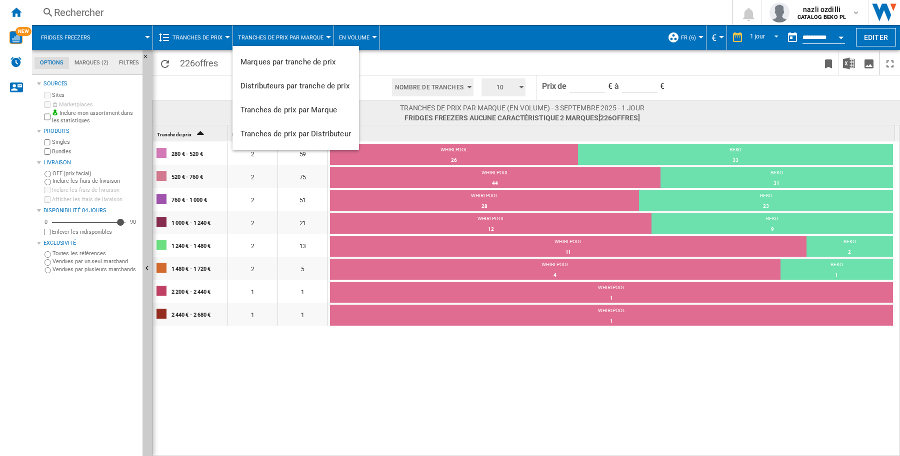
click at [345, 371] on md-backdrop at bounding box center [450, 228] width 900 height 456
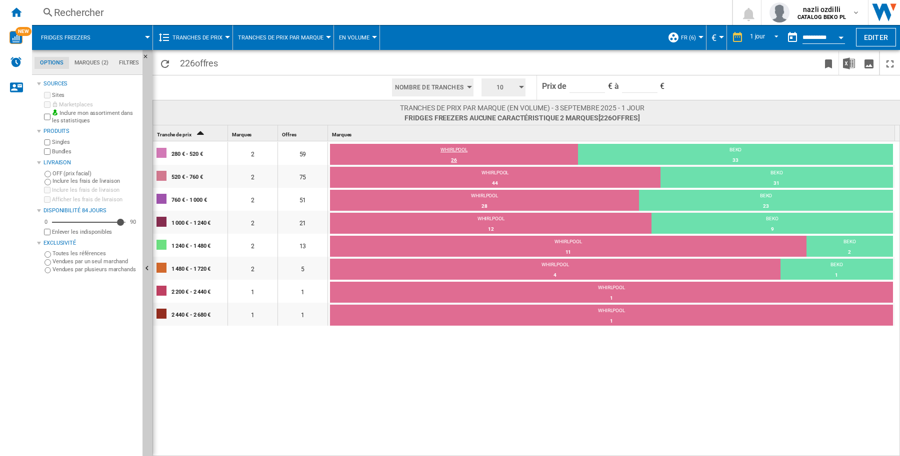
click at [454, 153] on div "WHIRLPOOL" at bounding box center [454, 150] width 248 height 9
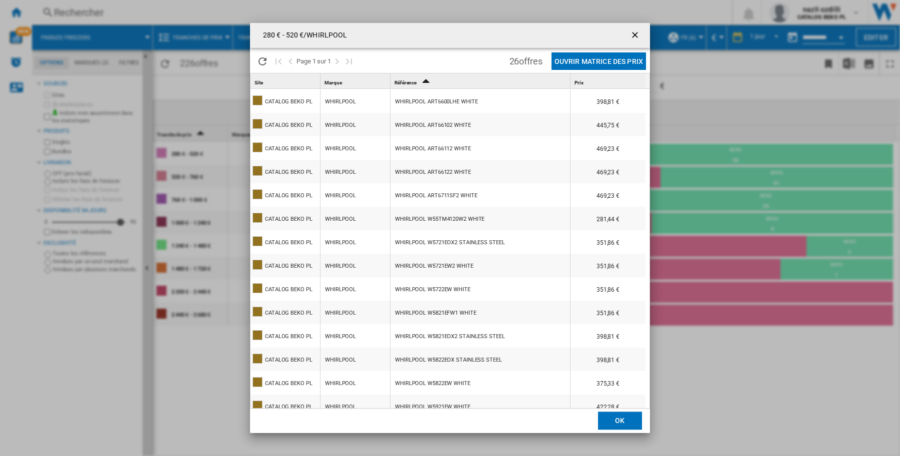
click at [633, 28] on button "Products list popup" at bounding box center [636, 35] width 20 height 20
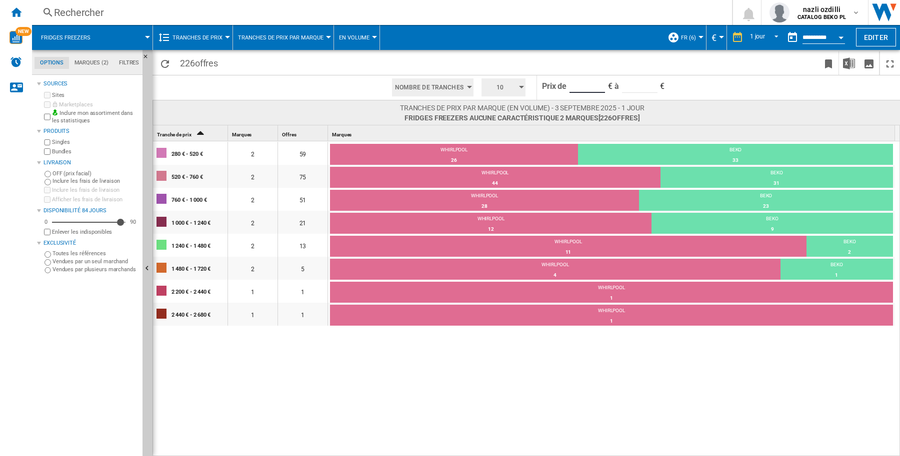
click at [583, 83] on input "******" at bounding box center [586, 85] width 35 height 15
type input "*"
type input "***"
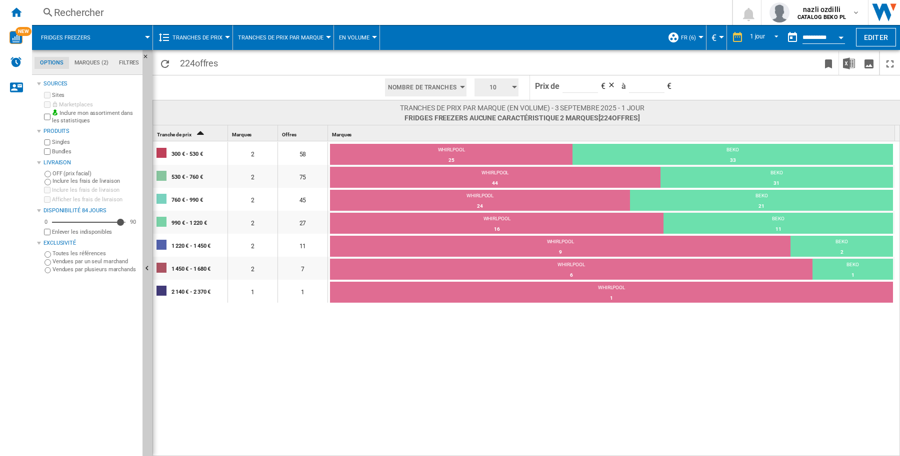
click at [567, 80] on input "***" at bounding box center [579, 85] width 35 height 15
type input "***"
click at [323, 36] on button "Tranches de prix par Marque" at bounding box center [283, 37] width 90 height 25
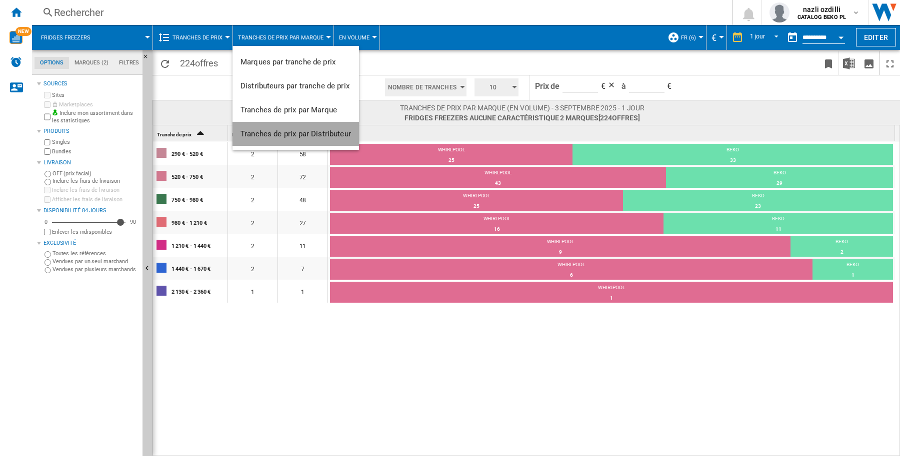
click at [314, 134] on span "Tranches de prix par Distributeur" at bounding box center [295, 133] width 110 height 9
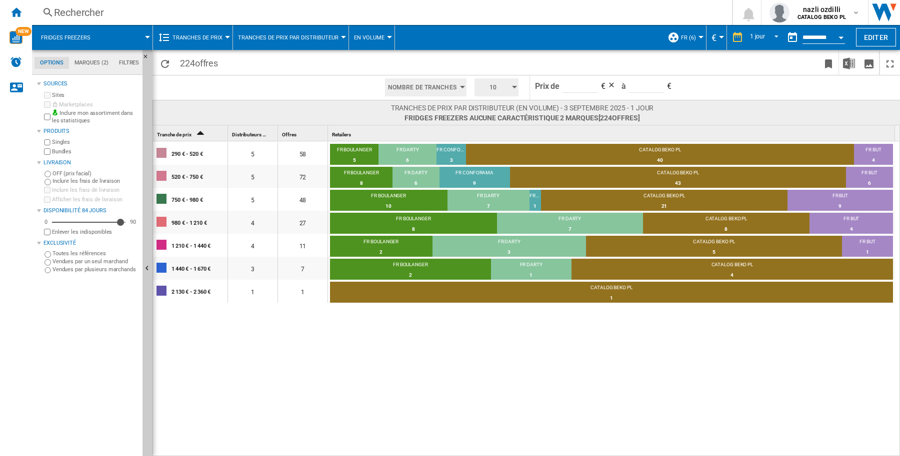
click at [331, 38] on span "Tranches de prix par Distributeur" at bounding box center [288, 37] width 100 height 6
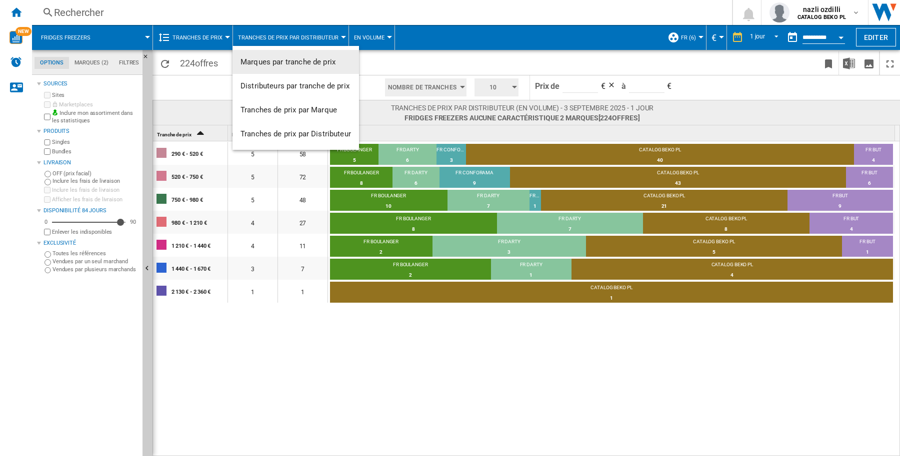
click at [288, 63] on span "Marques par tranche de prix" at bounding box center [287, 61] width 95 height 9
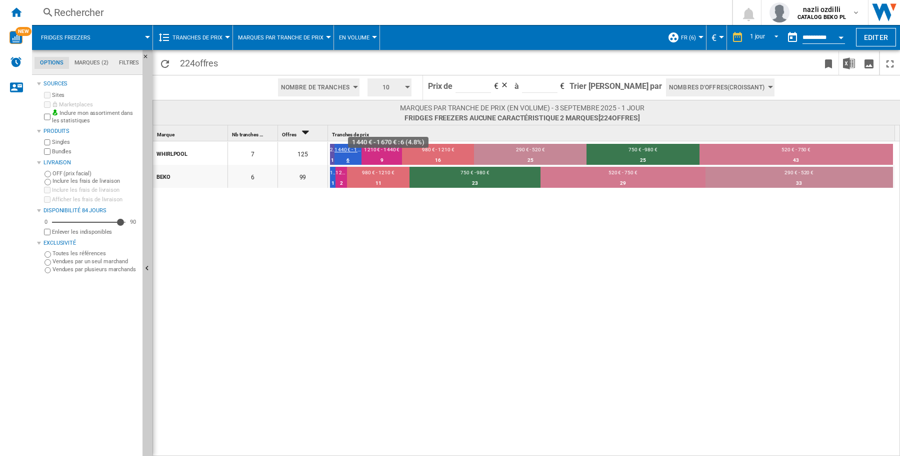
click at [347, 153] on div "1 440 € - 1 670 €" at bounding box center [347, 150] width 27 height 9
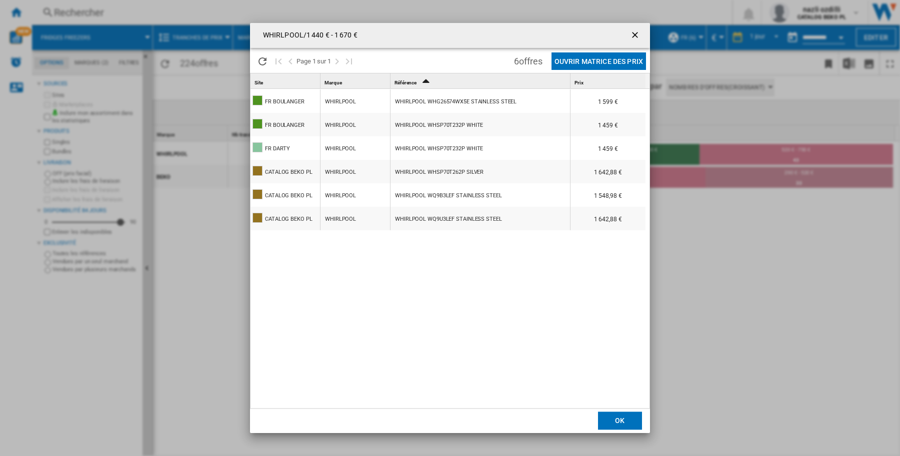
drag, startPoint x: 631, startPoint y: 31, endPoint x: 640, endPoint y: 46, distance: 16.8
click at [631, 31] on ng-md-icon "getI18NText('BUTTONS.CLOSE_DIALOG')" at bounding box center [636, 36] width 12 height 12
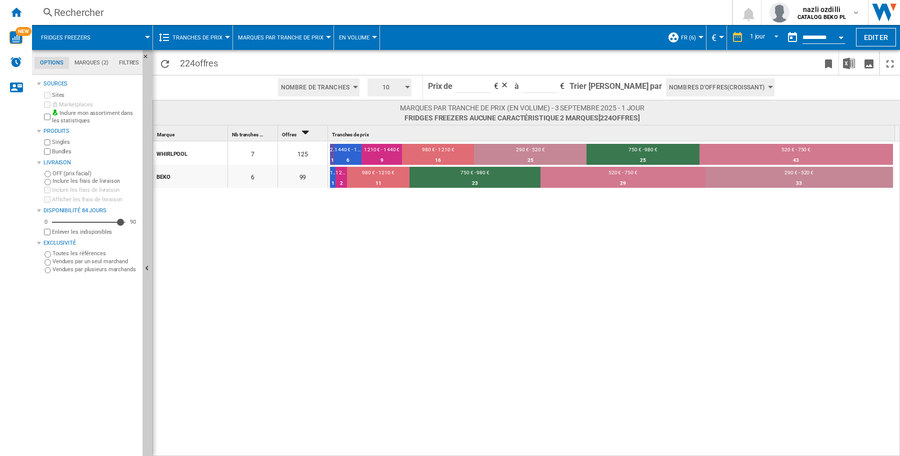
click at [410, 86] on div "button" at bounding box center [407, 87] width 5 height 2
click at [388, 128] on button "5" at bounding box center [401, 125] width 48 height 10
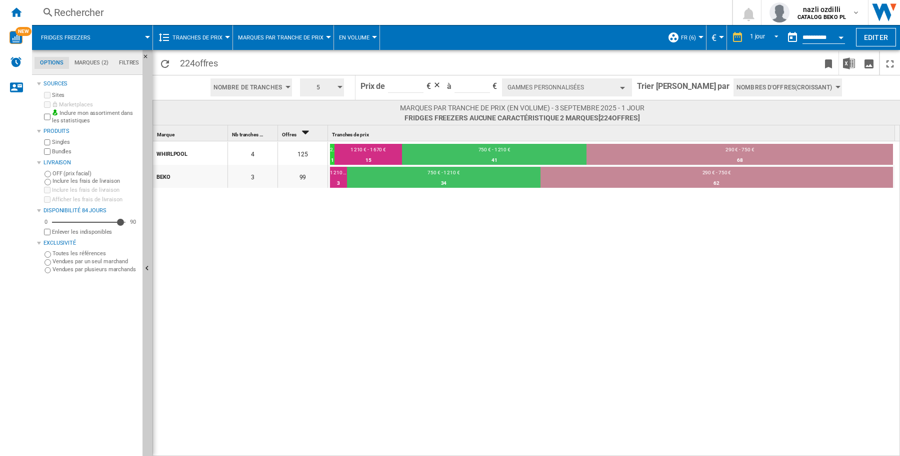
click at [625, 88] on div "button" at bounding box center [622, 88] width 5 height 2
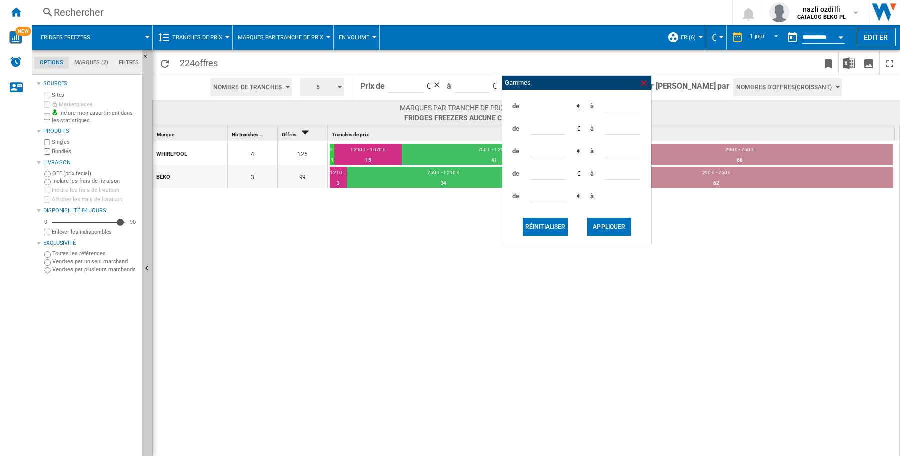
click at [649, 83] on ng-md-icon at bounding box center [644, 83] width 10 height 10
